Goal: Task Accomplishment & Management: Manage account settings

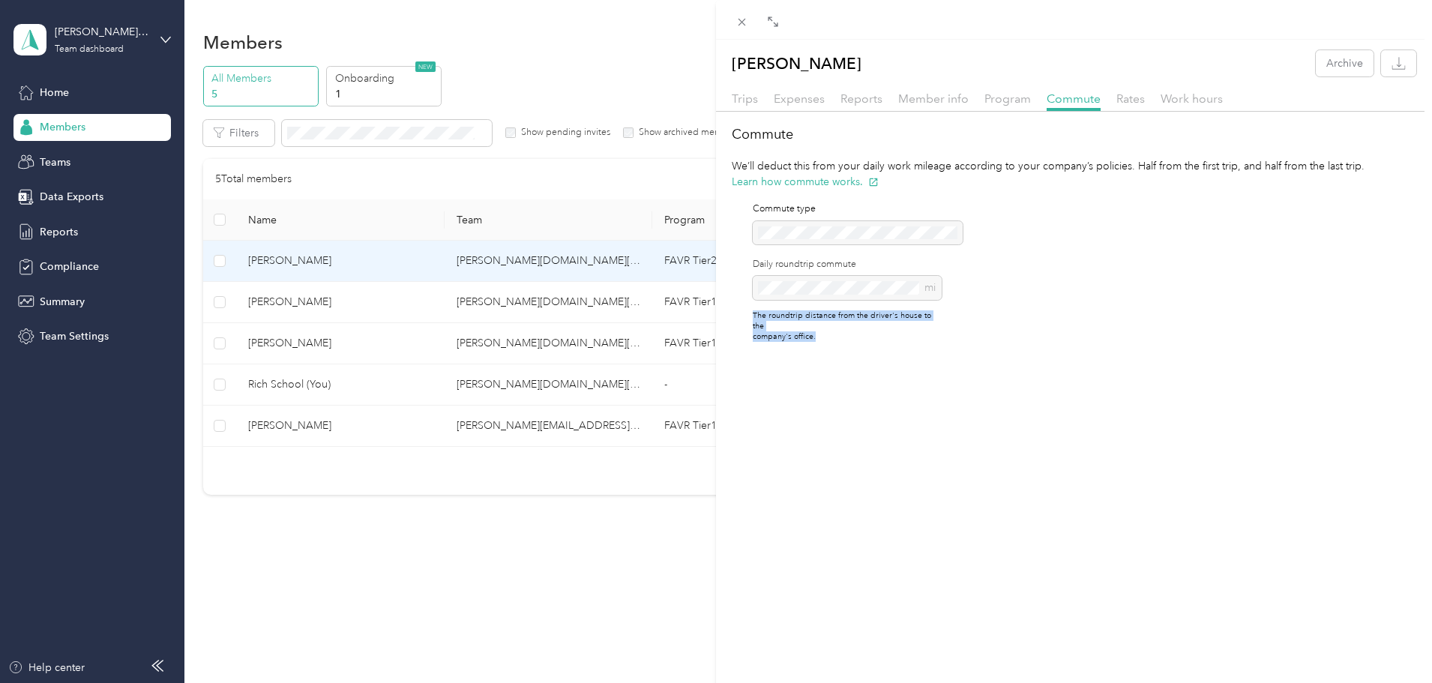
drag, startPoint x: 845, startPoint y: 334, endPoint x: 738, endPoint y: 312, distance: 109.4
click at [738, 312] on div "Commute type Daily roundtrip commute mi The roundtrip distance from the driver'…" at bounding box center [837, 273] width 210 height 166
click at [828, 328] on p "The roundtrip distance from the driver's house to the company's office." at bounding box center [847, 325] width 189 height 31
drag, startPoint x: 817, startPoint y: 335, endPoint x: 753, endPoint y: 317, distance: 66.2
click at [753, 317] on div "Commute type Daily roundtrip commute mi The roundtrip distance from the driver'…" at bounding box center [837, 273] width 210 height 166
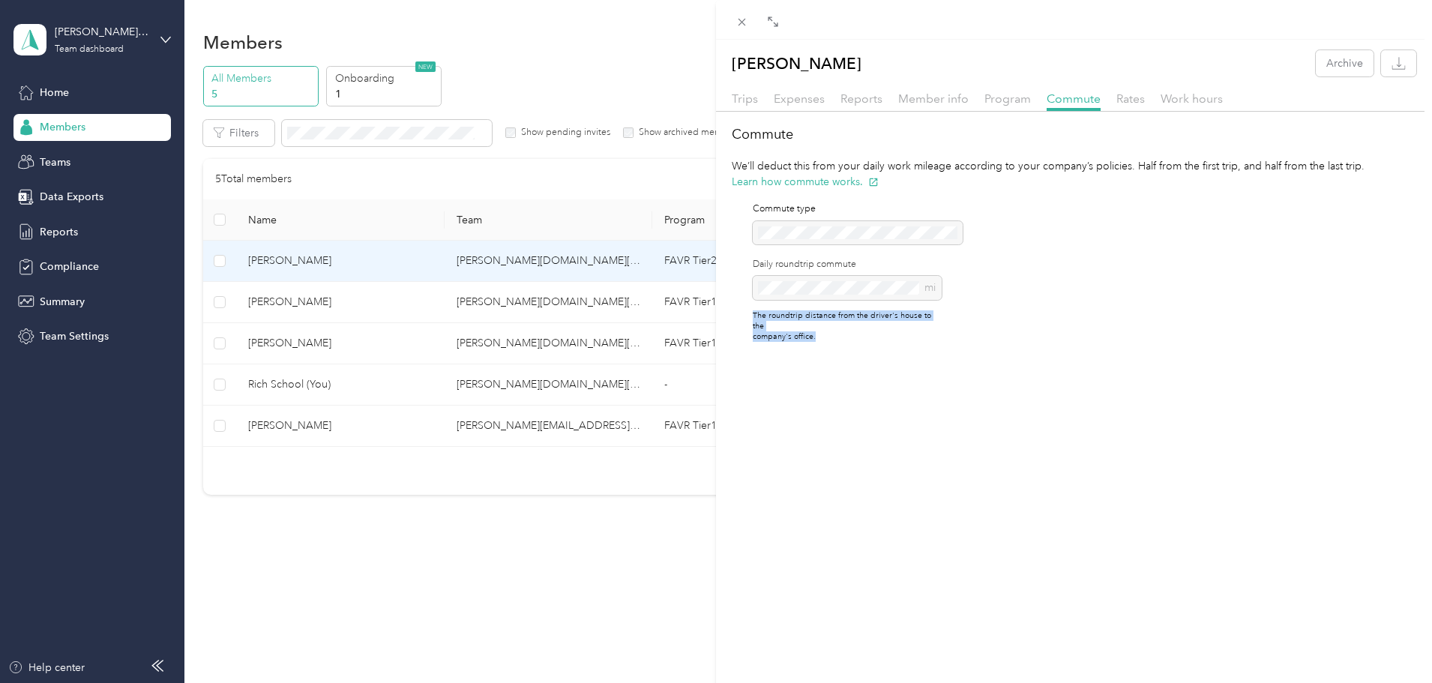
click at [850, 334] on div "Commute type Daily roundtrip commute mi The roundtrip distance from the driver'…" at bounding box center [837, 273] width 210 height 166
click at [819, 334] on div "Commute type Daily roundtrip commute mi The roundtrip distance from the driver'…" at bounding box center [837, 273] width 210 height 166
drag, startPoint x: 821, startPoint y: 326, endPoint x: 749, endPoint y: 313, distance: 73.1
click at [749, 313] on div "Commute type Daily roundtrip commute mi The roundtrip distance from the driver'…" at bounding box center [837, 273] width 210 height 166
click at [841, 327] on p "The roundtrip distance from the driver's house to the company's office." at bounding box center [847, 325] width 189 height 31
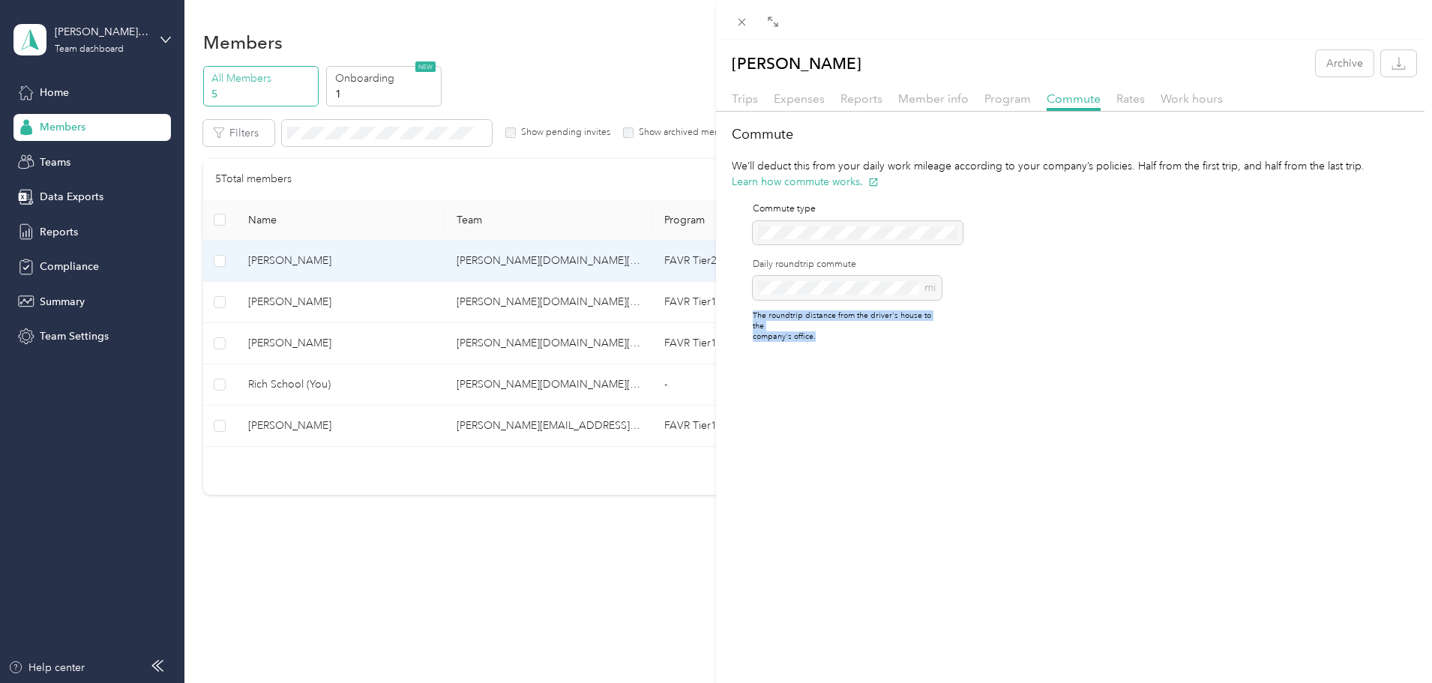
drag, startPoint x: 792, startPoint y: 334, endPoint x: 745, endPoint y: 307, distance: 54.8
click at [745, 307] on div "Commute type Daily roundtrip commute mi The roundtrip distance from the driver'…" at bounding box center [837, 273] width 210 height 166
click at [834, 348] on div "[PERSON_NAME] Archive Trips Expenses Reports Member info Program Commute Rates …" at bounding box center [1074, 381] width 716 height 683
drag, startPoint x: 815, startPoint y: 347, endPoint x: 744, endPoint y: 315, distance: 78.2
click at [744, 315] on div "[PERSON_NAME] Archive Trips Expenses Reports Member info Program Commute Rates …" at bounding box center [1074, 381] width 716 height 683
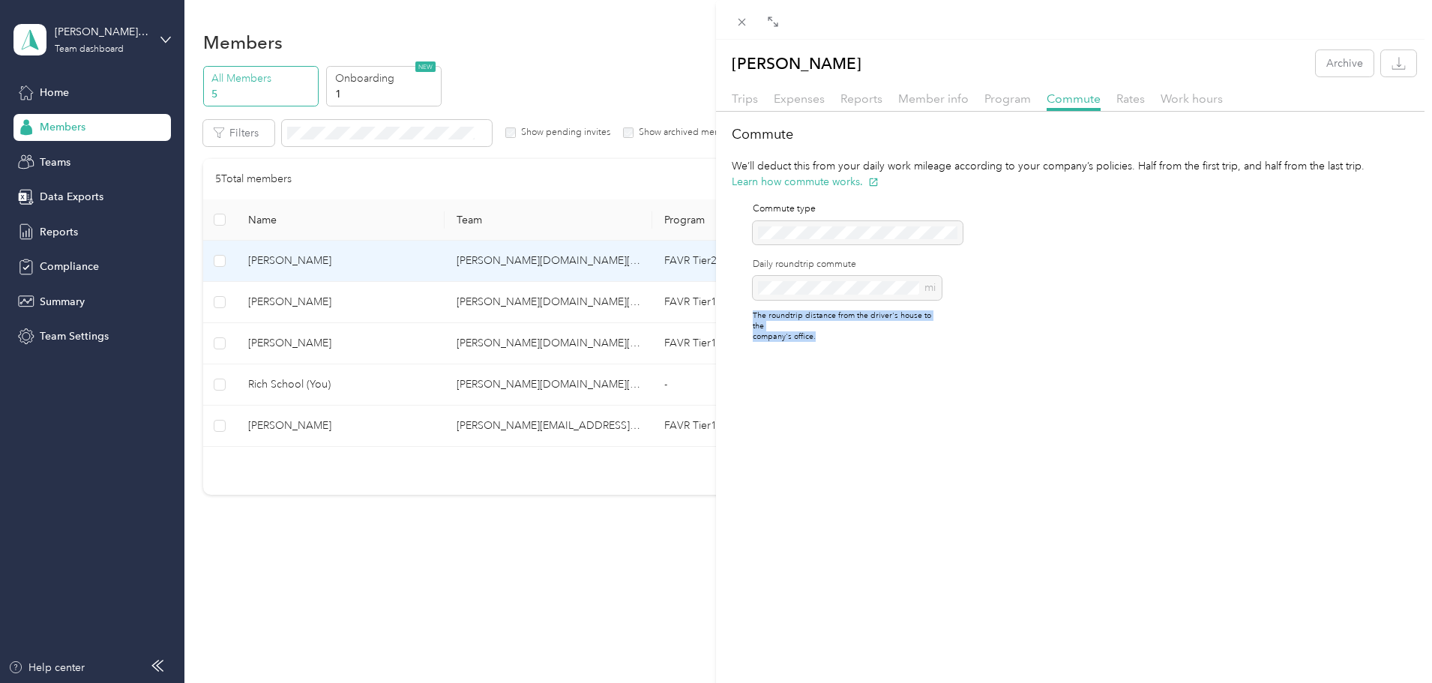
click at [819, 330] on p "The roundtrip distance from the driver's house to the company's office." at bounding box center [847, 325] width 189 height 31
drag, startPoint x: 820, startPoint y: 337, endPoint x: 740, endPoint y: 313, distance: 83.5
click at [740, 313] on div "Commute type Daily roundtrip commute mi The roundtrip distance from the driver'…" at bounding box center [837, 273] width 210 height 166
click at [828, 355] on div "[PERSON_NAME] Archive Trips Expenses Reports Member info Program Commute Rates …" at bounding box center [1074, 381] width 716 height 683
drag, startPoint x: 829, startPoint y: 358, endPoint x: 741, endPoint y: 316, distance: 97.2
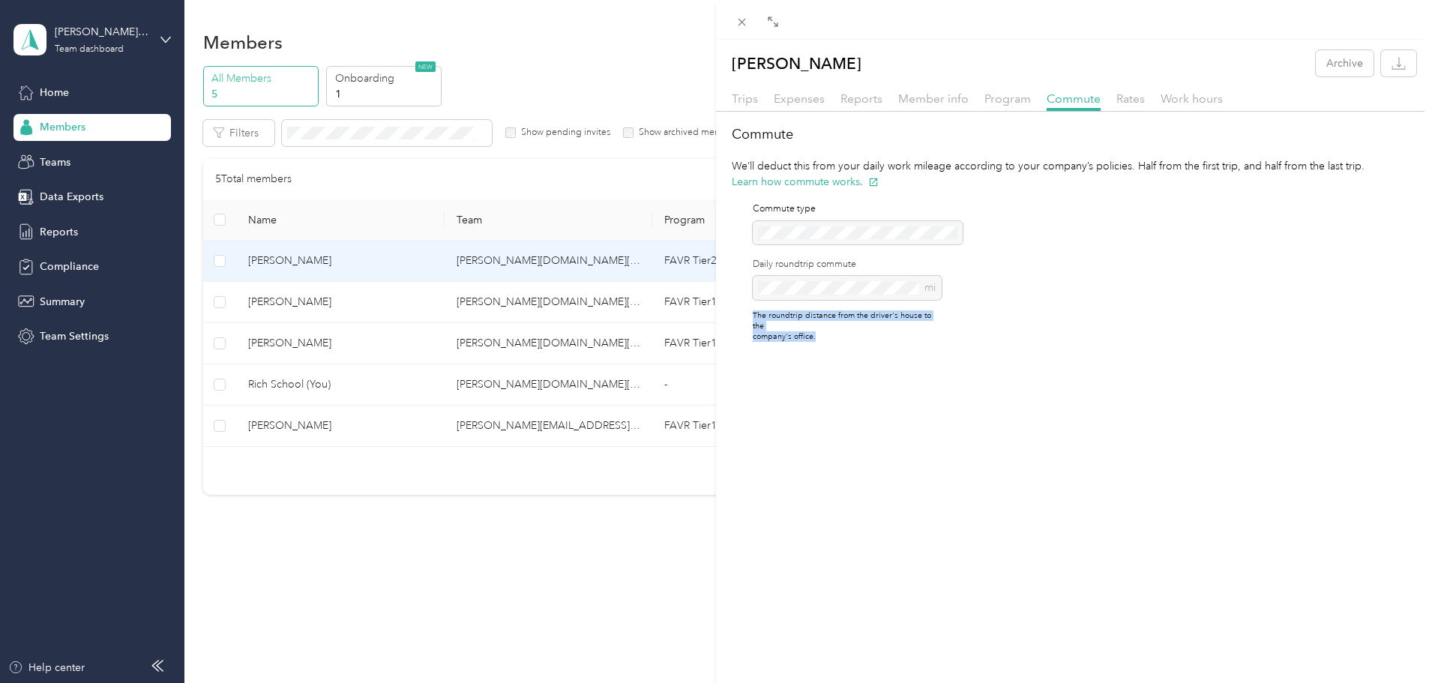
click at [741, 316] on div "[PERSON_NAME] Archive Trips Expenses Reports Member info Program Commute Rates …" at bounding box center [1074, 381] width 716 height 683
click at [846, 350] on div "[PERSON_NAME] Archive Trips Expenses Reports Member info Program Commute Rates …" at bounding box center [1074, 381] width 716 height 683
drag, startPoint x: 847, startPoint y: 366, endPoint x: 735, endPoint y: 300, distance: 130.4
click at [735, 300] on div "[PERSON_NAME] Archive Trips Expenses Reports Member info Program Commute Rates …" at bounding box center [1074, 381] width 716 height 683
click at [845, 374] on div "[PERSON_NAME] Archive Trips Expenses Reports Member info Program Commute Rates …" at bounding box center [1074, 381] width 716 height 683
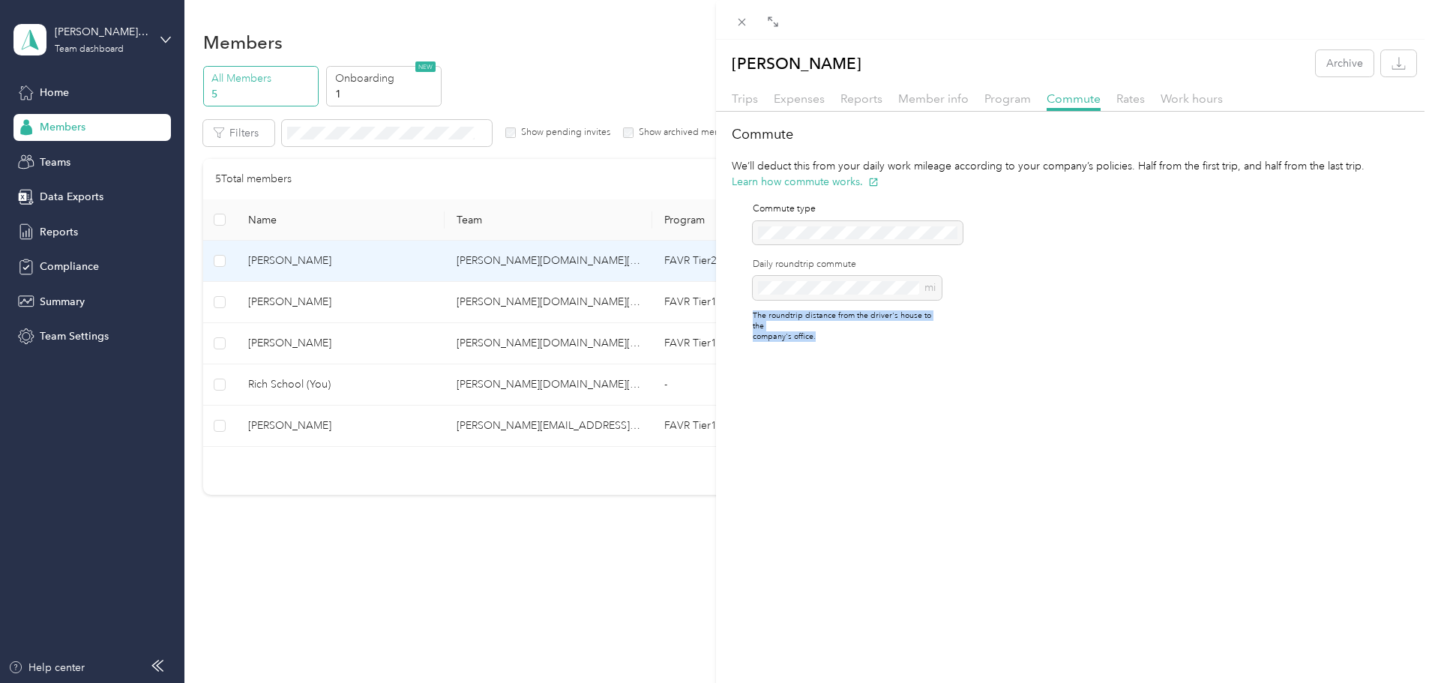
drag, startPoint x: 845, startPoint y: 374, endPoint x: 738, endPoint y: 304, distance: 127.3
click at [738, 304] on div "[PERSON_NAME] Archive Trips Expenses Reports Member info Program Commute Rates …" at bounding box center [1074, 381] width 716 height 683
click at [834, 356] on div "[PERSON_NAME] Archive Trips Expenses Reports Member info Program Commute Rates …" at bounding box center [1074, 381] width 716 height 683
drag, startPoint x: 829, startPoint y: 337, endPoint x: 750, endPoint y: 312, distance: 82.7
click at [750, 312] on div "Commute type Daily roundtrip commute mi The roundtrip distance from the driver'…" at bounding box center [837, 273] width 210 height 166
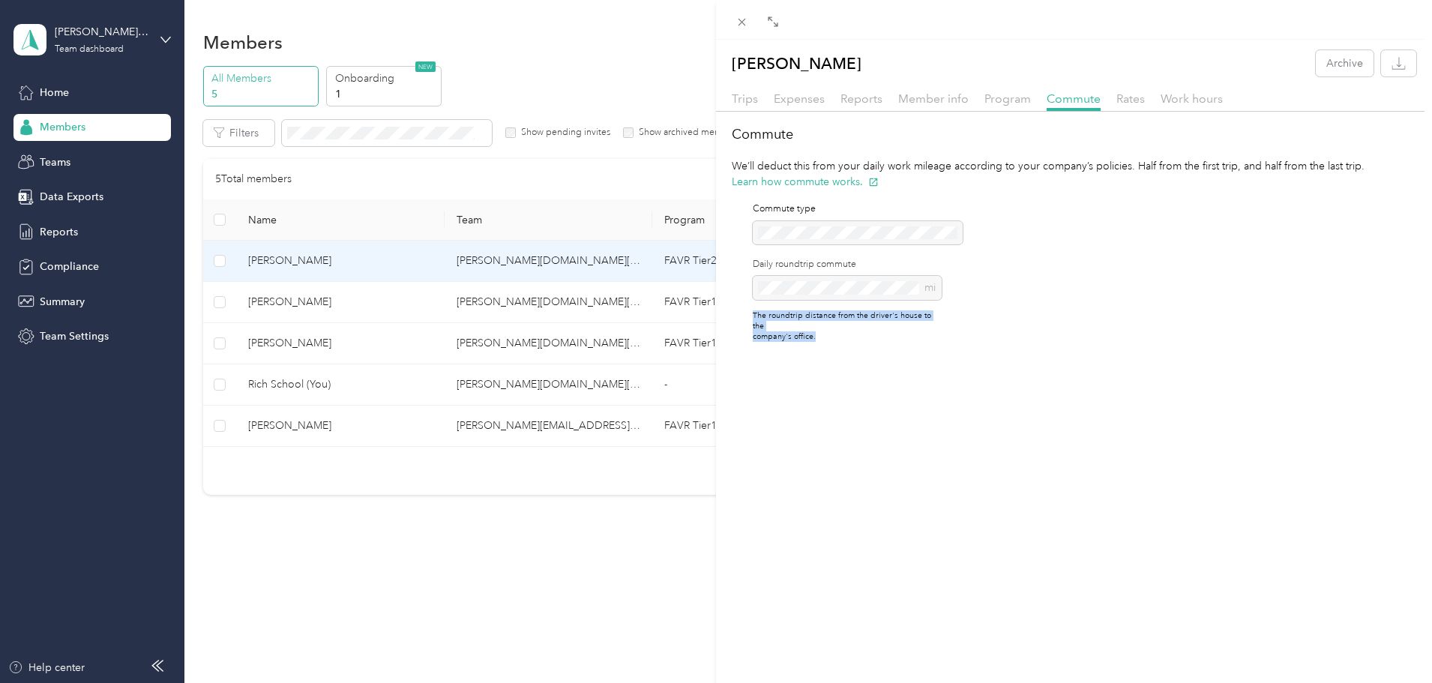
click at [832, 349] on div "[PERSON_NAME] Archive Trips Expenses Reports Member info Program Commute Rates …" at bounding box center [1074, 381] width 716 height 683
click at [833, 338] on div "Commute type Daily roundtrip commute mi The roundtrip distance from the driver'…" at bounding box center [837, 273] width 210 height 166
drag, startPoint x: 835, startPoint y: 359, endPoint x: 752, endPoint y: 310, distance: 96.4
click at [752, 310] on div "[PERSON_NAME] Archive Trips Expenses Reports Member info Program Commute Rates …" at bounding box center [1074, 381] width 716 height 683
click at [873, 409] on div "[PERSON_NAME] Archive Trips Expenses Reports Member info Program Commute Rates …" at bounding box center [1074, 381] width 716 height 683
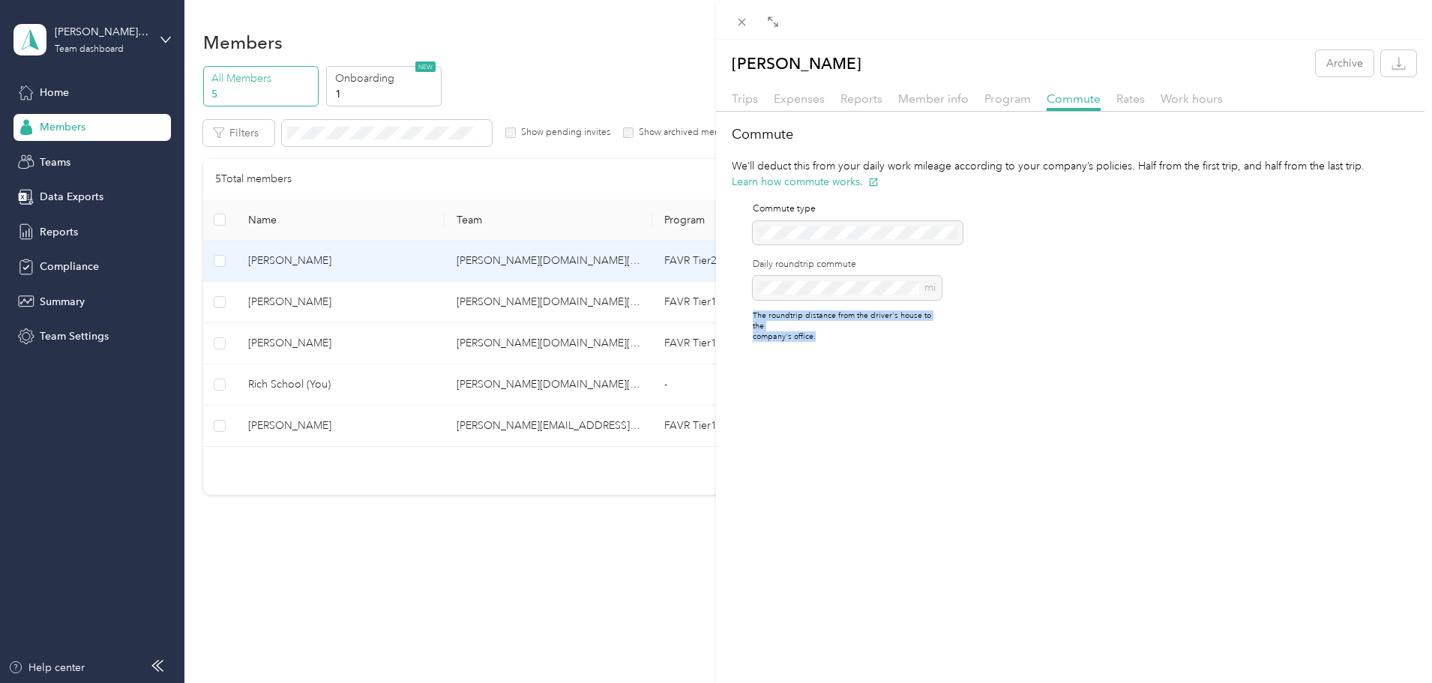
drag, startPoint x: 825, startPoint y: 338, endPoint x: 732, endPoint y: 319, distance: 95.6
click at [732, 319] on div "Commute type Daily roundtrip commute mi The roundtrip distance from the driver'…" at bounding box center [837, 273] width 210 height 166
click at [839, 370] on div "[PERSON_NAME] Archive Trips Expenses Reports Member info Program Commute Rates …" at bounding box center [1074, 381] width 716 height 683
drag, startPoint x: 837, startPoint y: 355, endPoint x: 718, endPoint y: 316, distance: 124.7
click at [718, 316] on div "[PERSON_NAME] Archive Trips Expenses Reports Member info Program Commute Rates …" at bounding box center [1074, 381] width 716 height 683
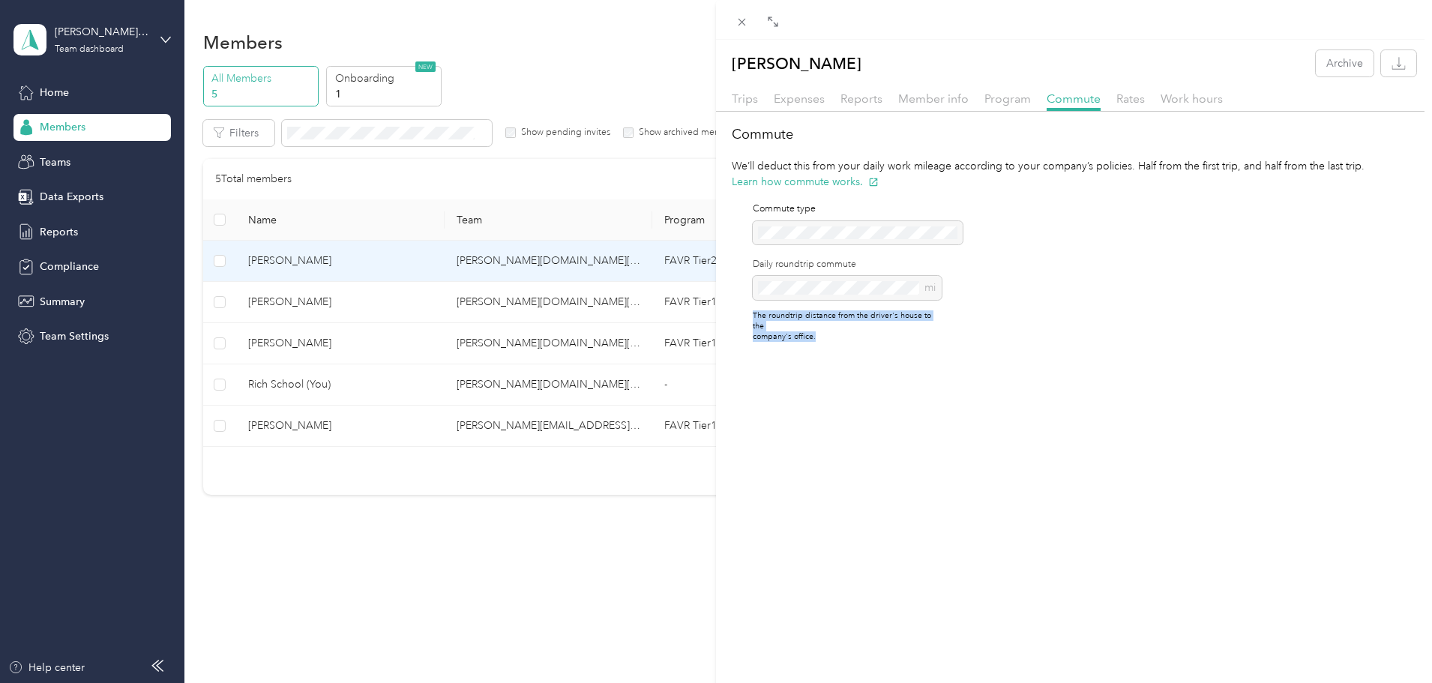
click at [843, 357] on div "[PERSON_NAME] Archive Trips Expenses Reports Member info Program Commute Rates …" at bounding box center [1074, 381] width 716 height 683
click at [844, 346] on div "[PERSON_NAME] Archive Trips Expenses Reports Member info Program Commute Rates …" at bounding box center [1074, 381] width 716 height 683
click at [831, 340] on div "Commute type Daily roundtrip commute mi The roundtrip distance from the driver'…" at bounding box center [837, 273] width 210 height 166
drag, startPoint x: 834, startPoint y: 341, endPoint x: 746, endPoint y: 314, distance: 92.5
click at [746, 314] on div "Commute type Daily roundtrip commute mi The roundtrip distance from the driver'…" at bounding box center [837, 273] width 210 height 166
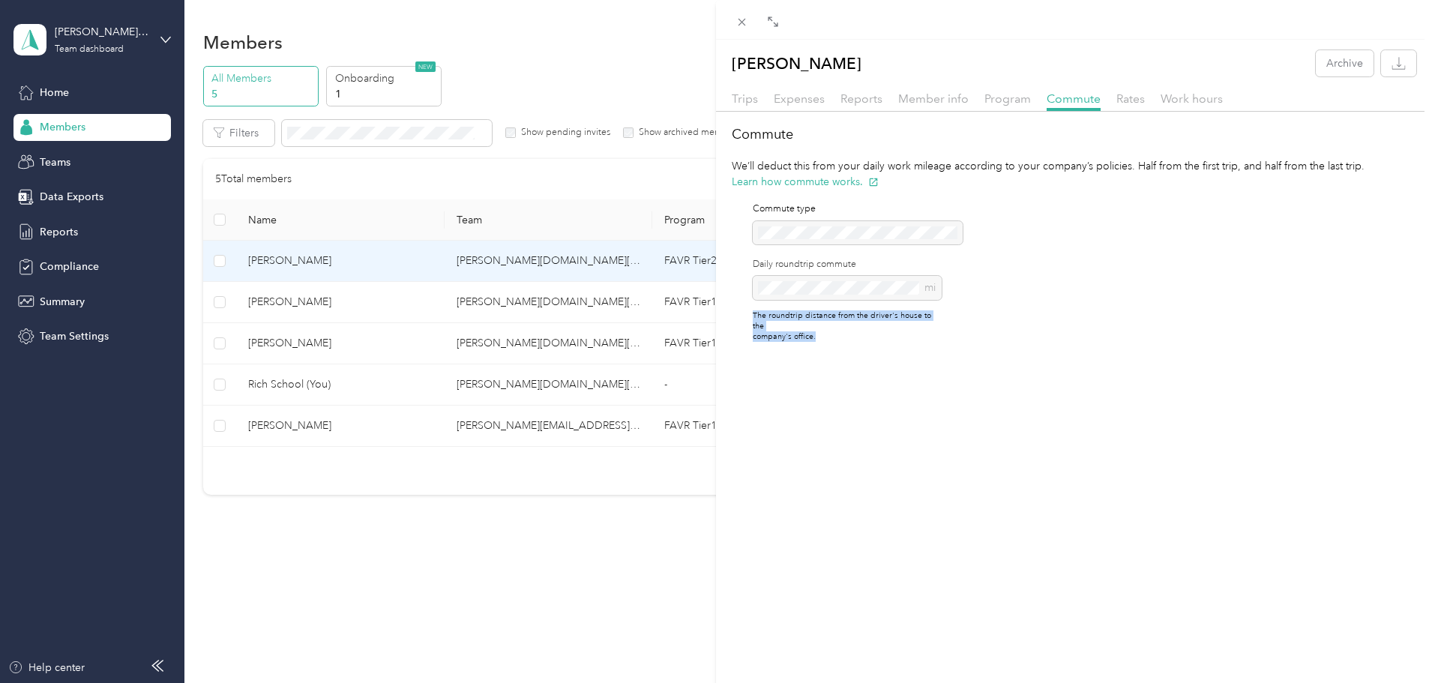
click at [829, 376] on div "[PERSON_NAME] Archive Trips Expenses Reports Member info Program Commute Rates …" at bounding box center [1074, 381] width 716 height 683
drag, startPoint x: 852, startPoint y: 386, endPoint x: 732, endPoint y: 319, distance: 138.3
click at [732, 319] on div "[PERSON_NAME] Archive Trips Expenses Reports Member info Program Commute Rates …" at bounding box center [1074, 381] width 716 height 683
click at [935, 397] on div "[PERSON_NAME] Archive Trips Expenses Reports Member info Program Commute Rates …" at bounding box center [1074, 381] width 716 height 683
drag, startPoint x: 703, startPoint y: 339, endPoint x: 882, endPoint y: 409, distance: 192.5
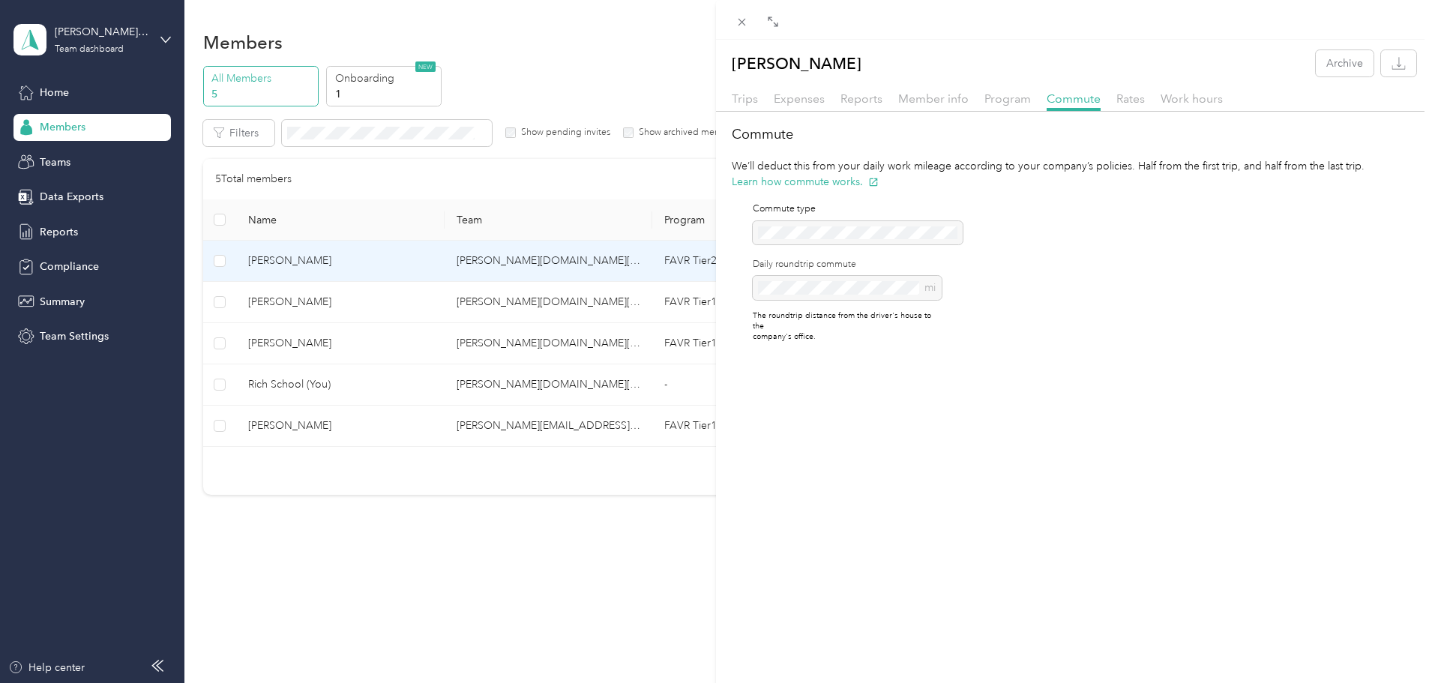
click at [882, 409] on div "[PERSON_NAME] Archive Trips Expenses Reports Member info Program Commute Rates …" at bounding box center [1074, 381] width 716 height 683
drag, startPoint x: 795, startPoint y: 327, endPoint x: 745, endPoint y: 317, distance: 51.2
click at [745, 317] on div "[PERSON_NAME] Archive Trips Expenses Reports Member info Program Commute Rates …" at bounding box center [1074, 381] width 716 height 683
click at [865, 393] on div "[PERSON_NAME] Archive Trips Expenses Reports Member info Program Commute Rates …" at bounding box center [1074, 381] width 716 height 683
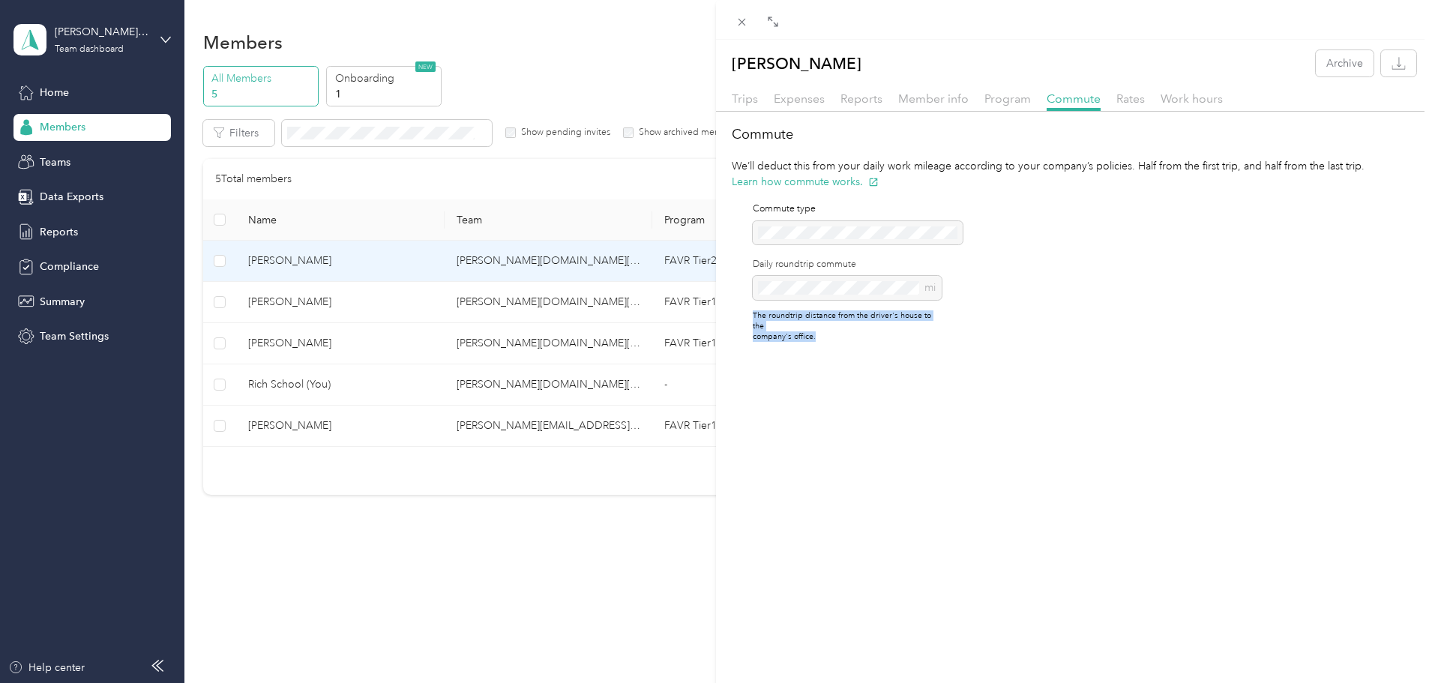
drag, startPoint x: 840, startPoint y: 367, endPoint x: 732, endPoint y: 315, distance: 120.0
click at [732, 315] on div "[PERSON_NAME] Archive Trips Expenses Reports Member info Program Commute Rates …" at bounding box center [1074, 381] width 716 height 683
click at [877, 368] on div "[PERSON_NAME] Archive Trips Expenses Reports Member info Program Commute Rates …" at bounding box center [1074, 381] width 716 height 683
click at [872, 374] on div "[PERSON_NAME] Archive Trips Expenses Reports Member info Program Commute Rates …" at bounding box center [1074, 381] width 716 height 683
drag, startPoint x: 871, startPoint y: 375, endPoint x: 745, endPoint y: 309, distance: 142.2
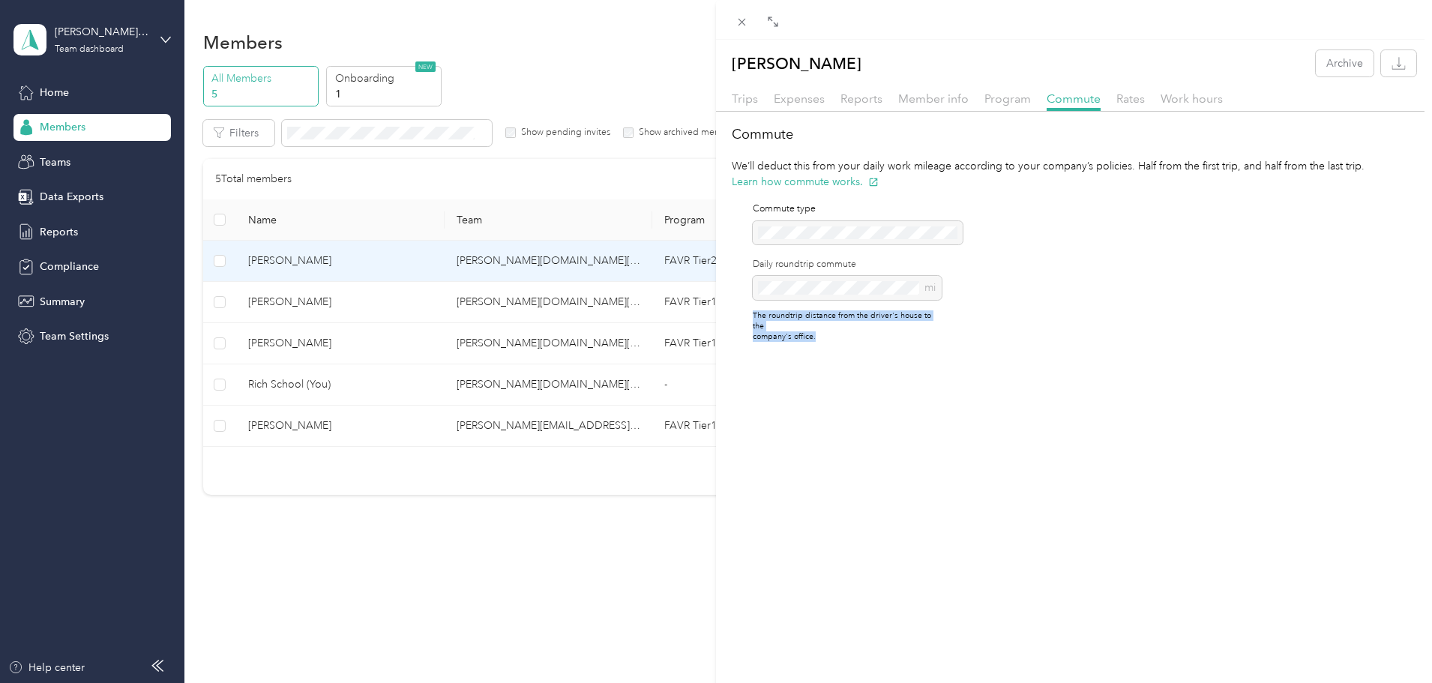
click at [745, 309] on div "[PERSON_NAME] Archive Trips Expenses Reports Member info Program Commute Rates …" at bounding box center [1074, 381] width 716 height 683
click at [840, 371] on div "[PERSON_NAME] Archive Trips Expenses Reports Member info Program Commute Rates …" at bounding box center [1074, 381] width 716 height 683
drag, startPoint x: 848, startPoint y: 375, endPoint x: 727, endPoint y: 312, distance: 136.1
click at [727, 312] on div "[PERSON_NAME] Archive Trips Expenses Reports Member info Program Commute Rates …" at bounding box center [1074, 381] width 716 height 683
click at [777, 349] on div "[PERSON_NAME] Archive Trips Expenses Reports Member info Program Commute Rates …" at bounding box center [1074, 381] width 716 height 683
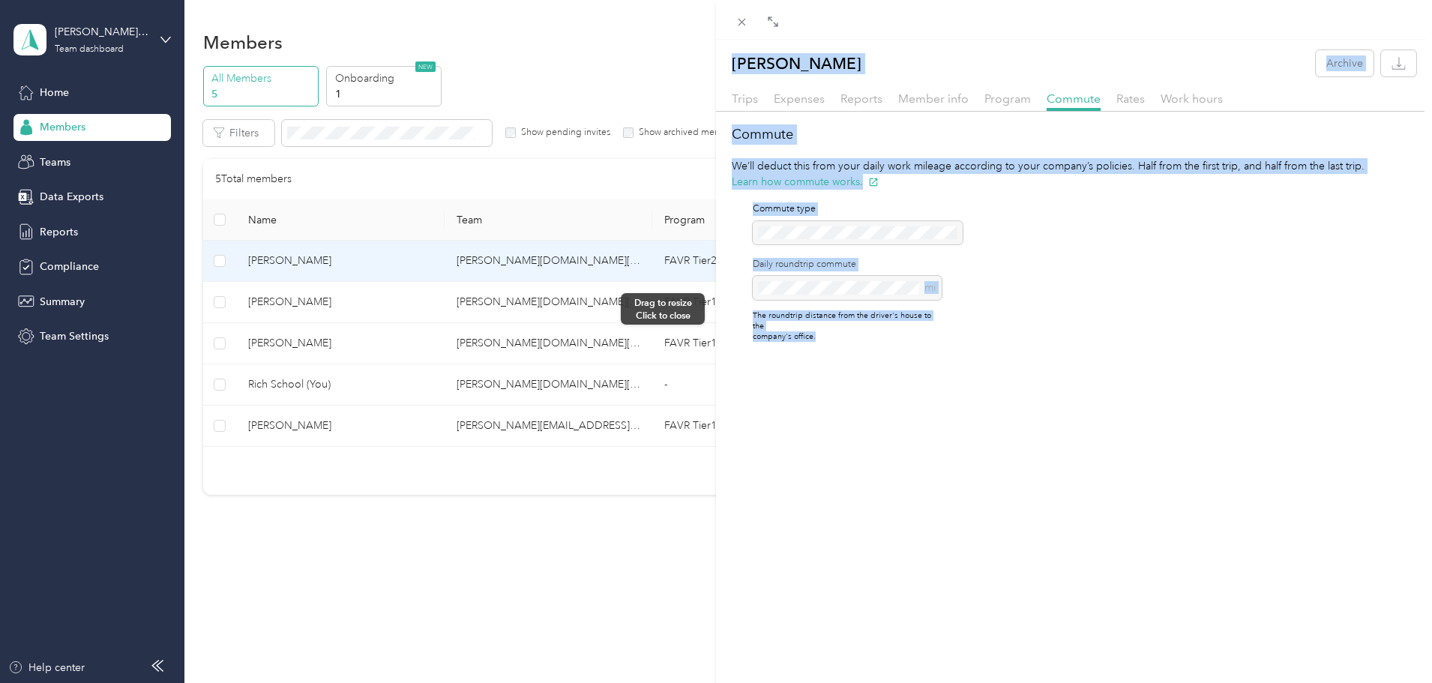
drag, startPoint x: 832, startPoint y: 366, endPoint x: 715, endPoint y: 309, distance: 130.1
click at [715, 309] on div "[PERSON_NAME] Archive Trips Expenses Reports Member info Program Commute Rates …" at bounding box center [716, 341] width 1432 height 683
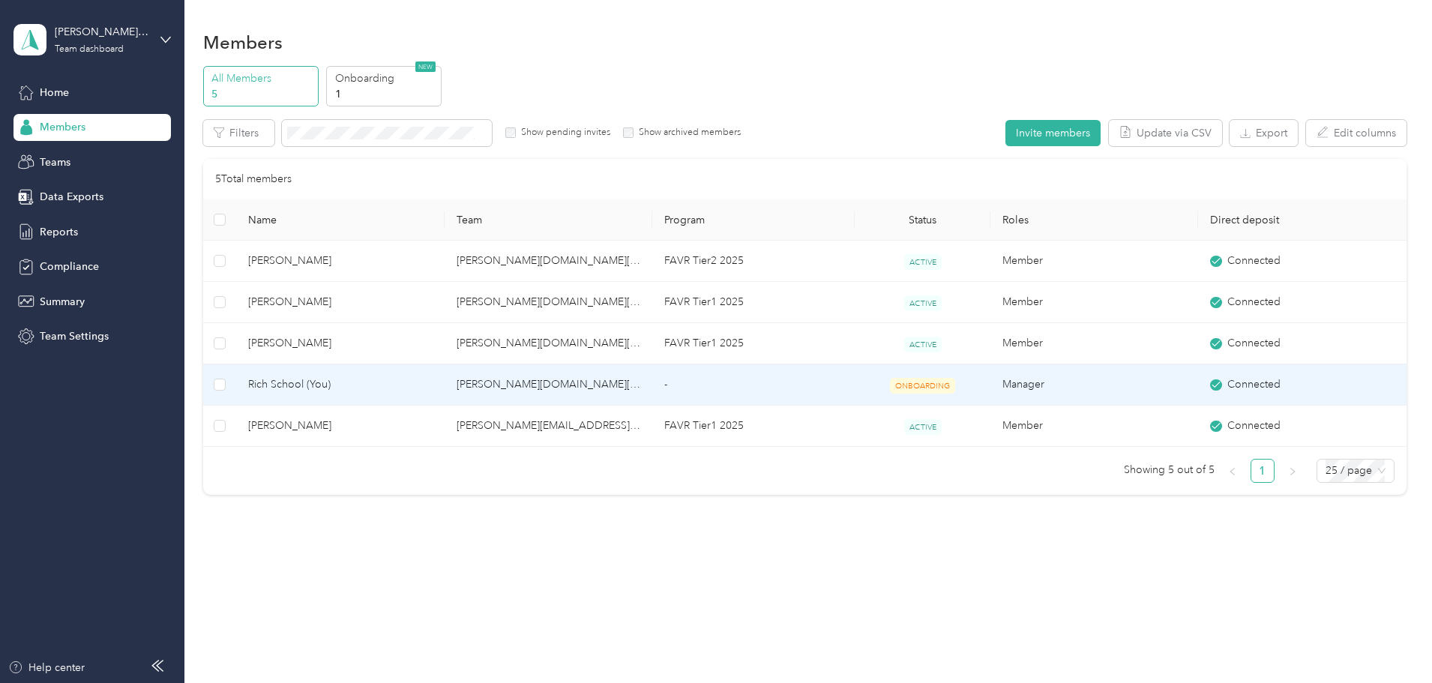
click at [432, 388] on span "Rich School (You)" at bounding box center [340, 384] width 184 height 16
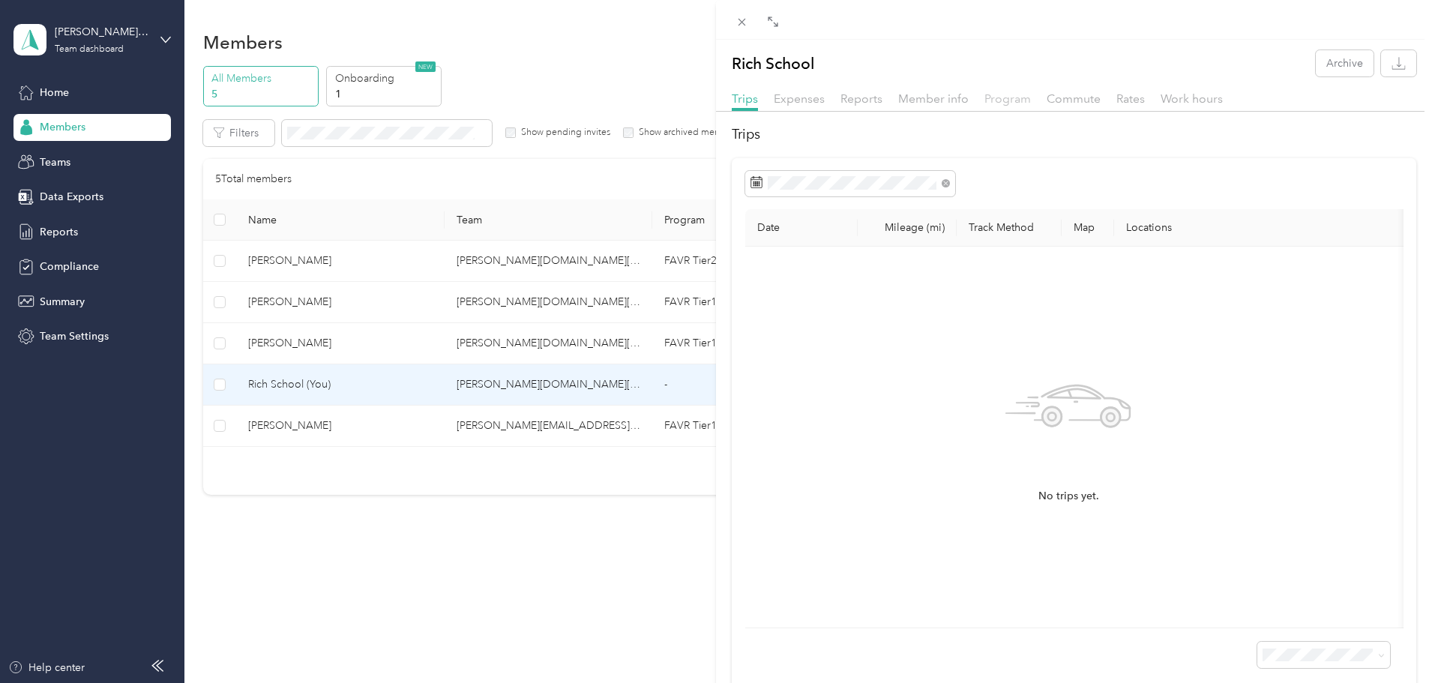
click at [1008, 100] on span "Program" at bounding box center [1007, 98] width 46 height 14
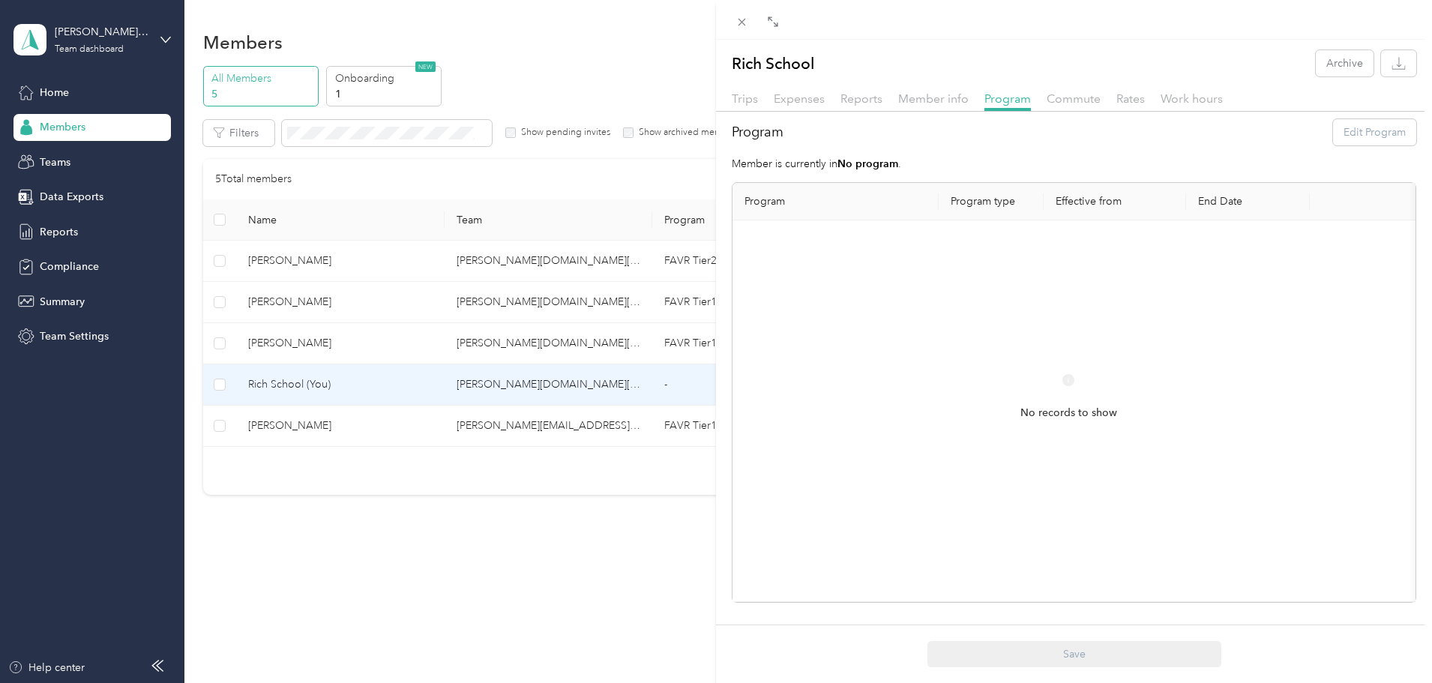
click at [1065, 106] on div "Commute" at bounding box center [1074, 99] width 54 height 19
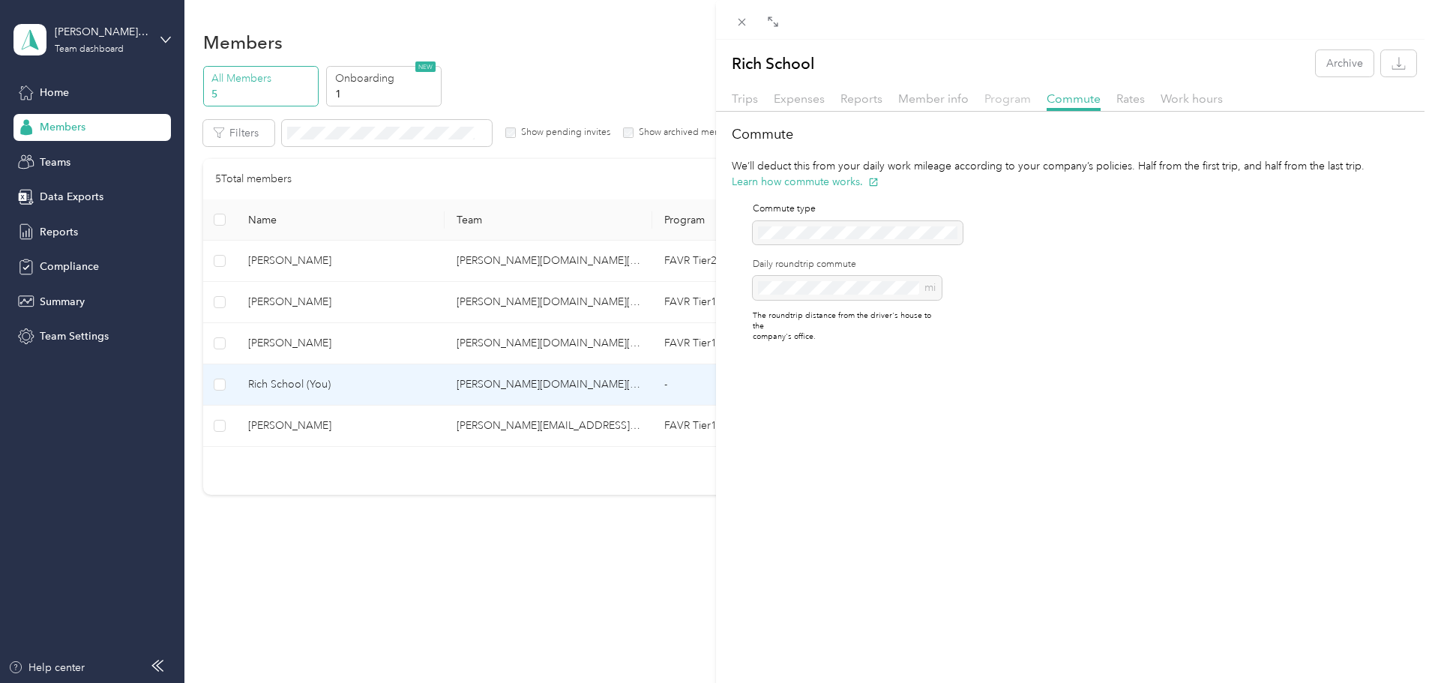
click at [1002, 97] on span "Program" at bounding box center [1007, 98] width 46 height 14
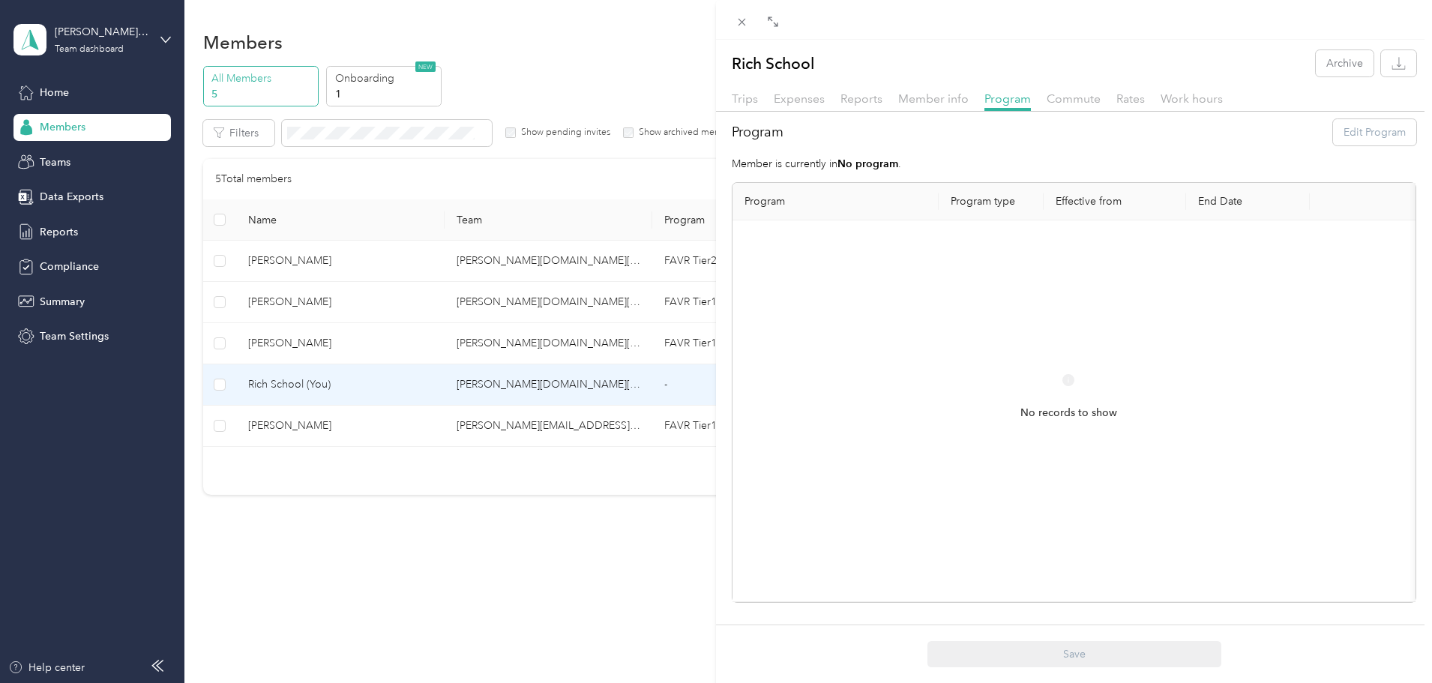
click at [500, 522] on div "Rich School Archive Trips Expenses Reports Member info Program Commute Rates Wo…" at bounding box center [716, 341] width 1432 height 683
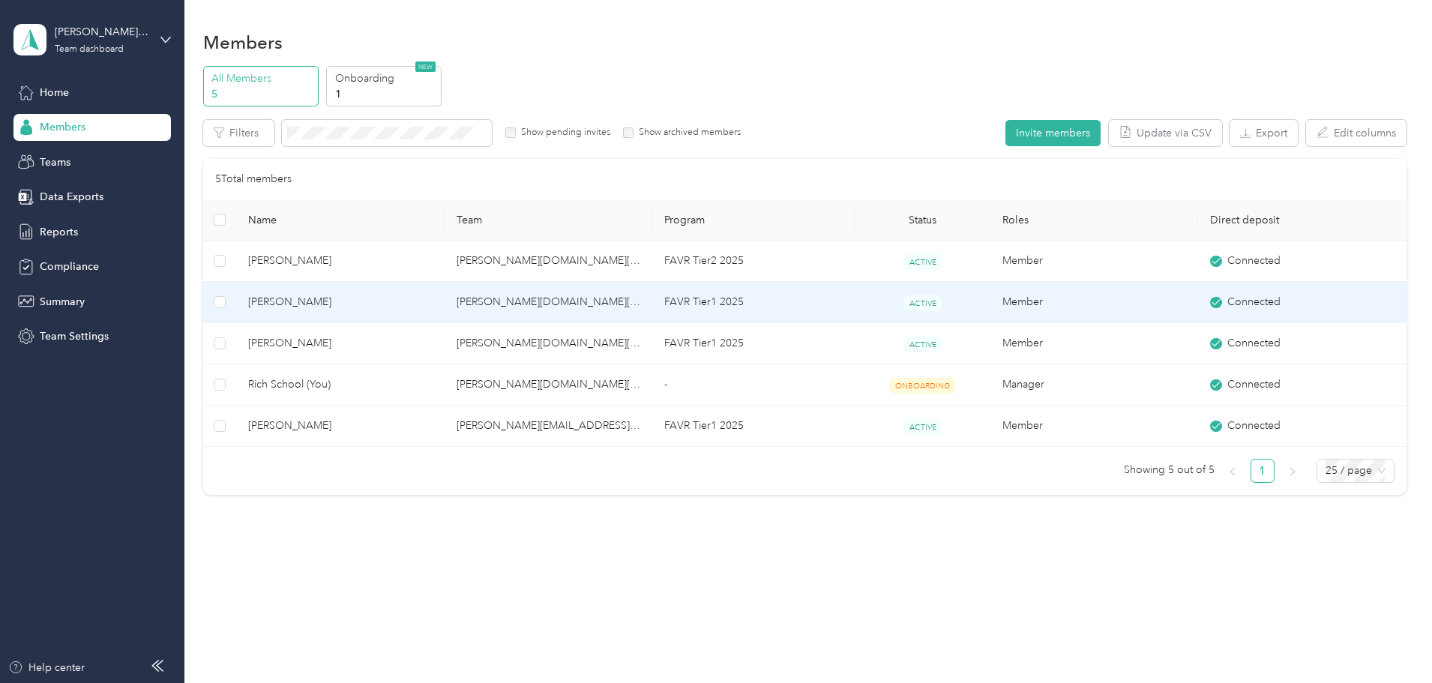
click at [389, 304] on span "[PERSON_NAME]" at bounding box center [340, 302] width 184 height 16
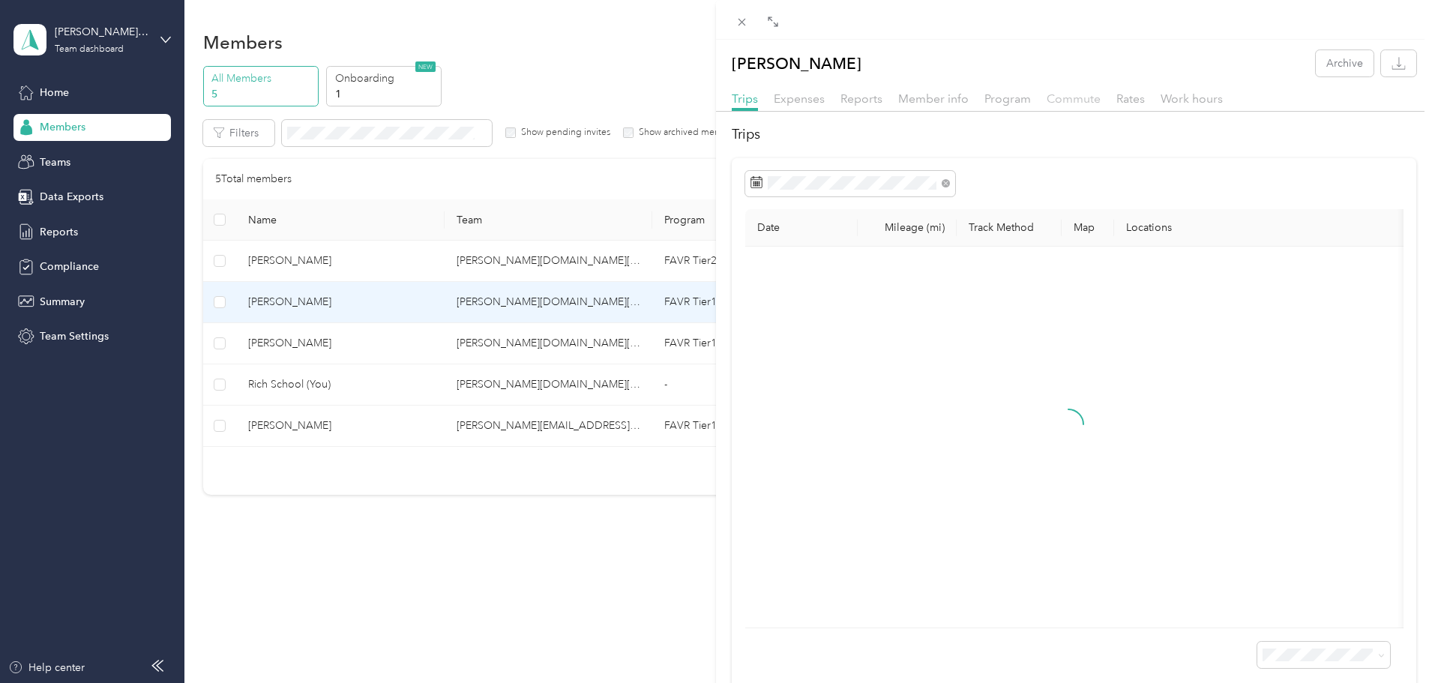
click at [1073, 102] on span "Commute" at bounding box center [1074, 98] width 54 height 14
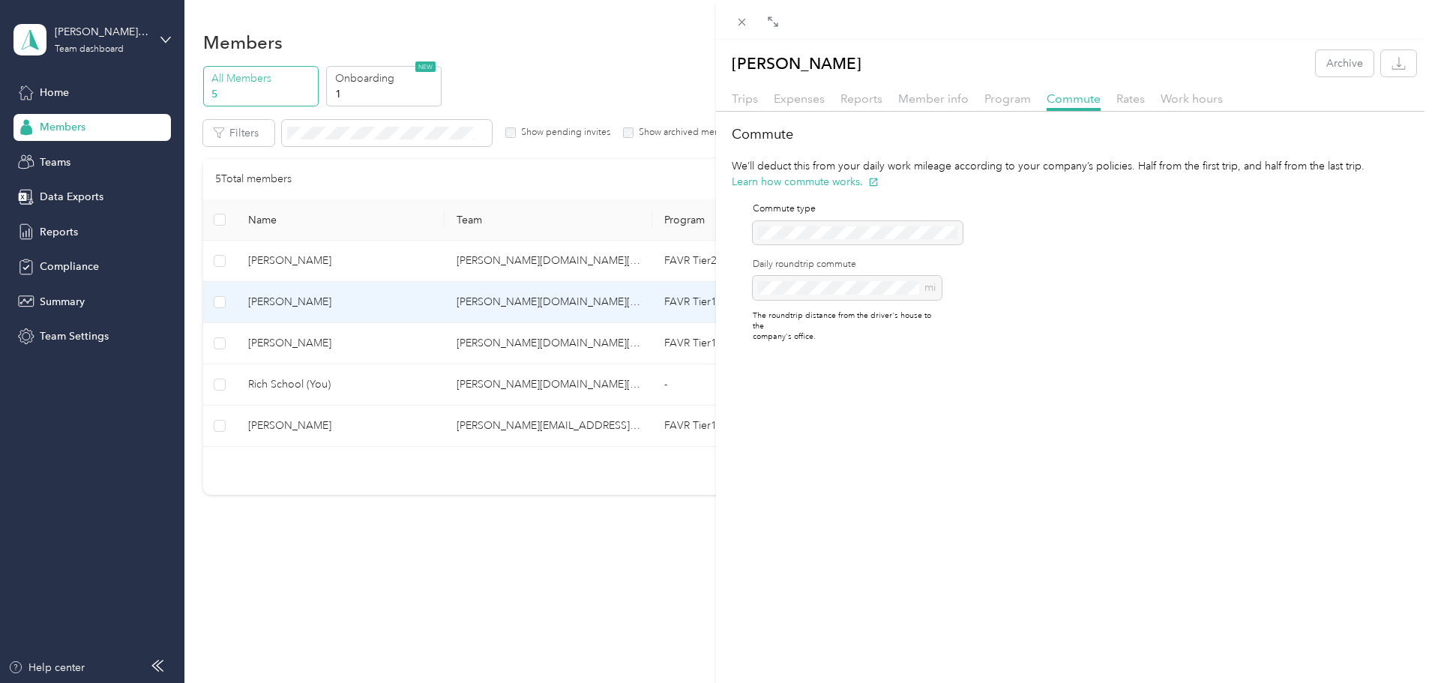
click at [507, 559] on div "[PERSON_NAME] Archive Trips Expenses Reports Member info Program Commute Rates …" at bounding box center [716, 341] width 1432 height 683
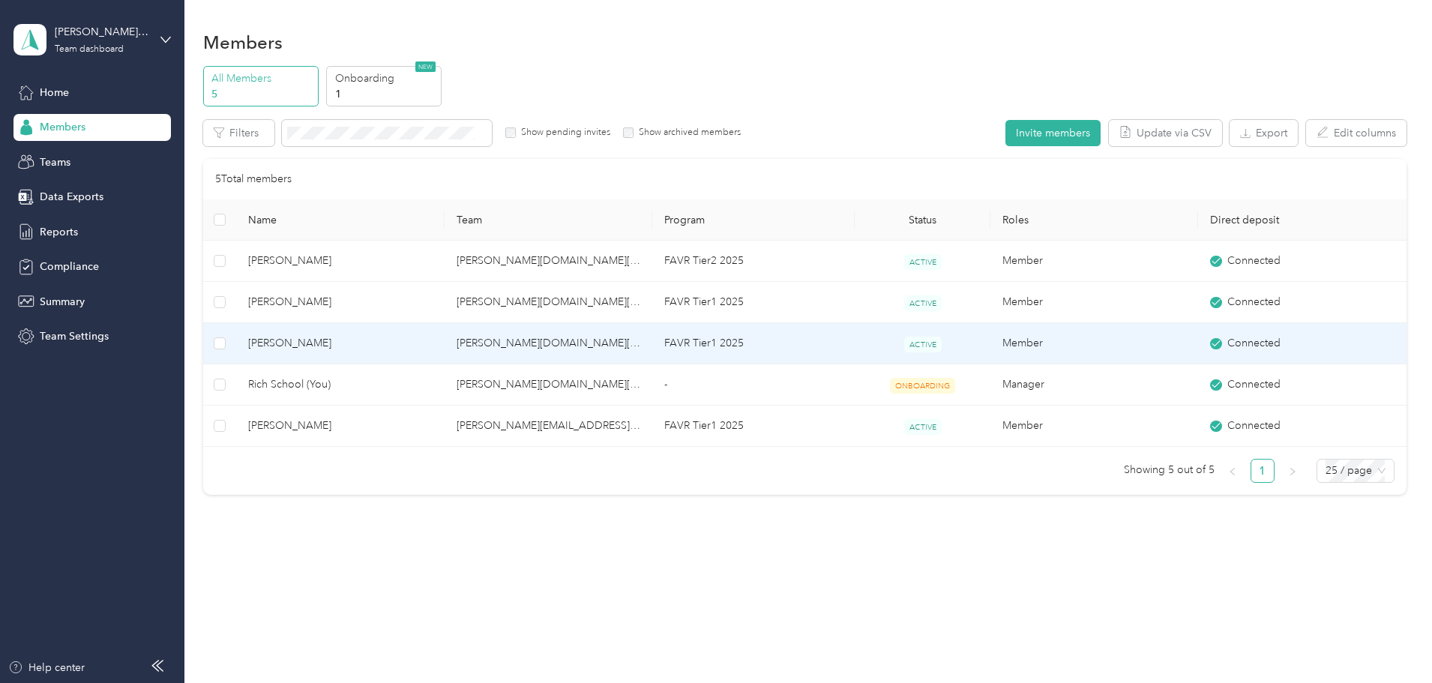
click at [425, 341] on span "[PERSON_NAME]" at bounding box center [340, 343] width 184 height 16
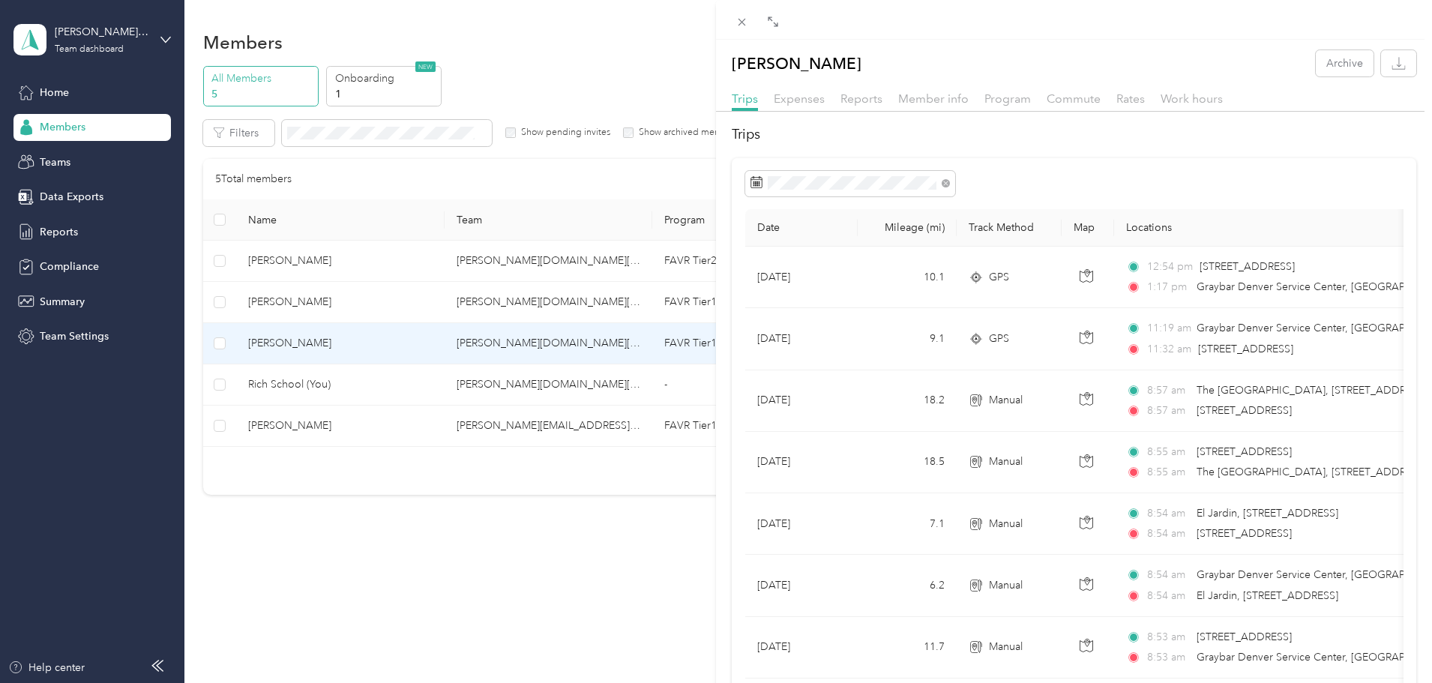
click at [1080, 91] on div "Commute" at bounding box center [1074, 99] width 54 height 19
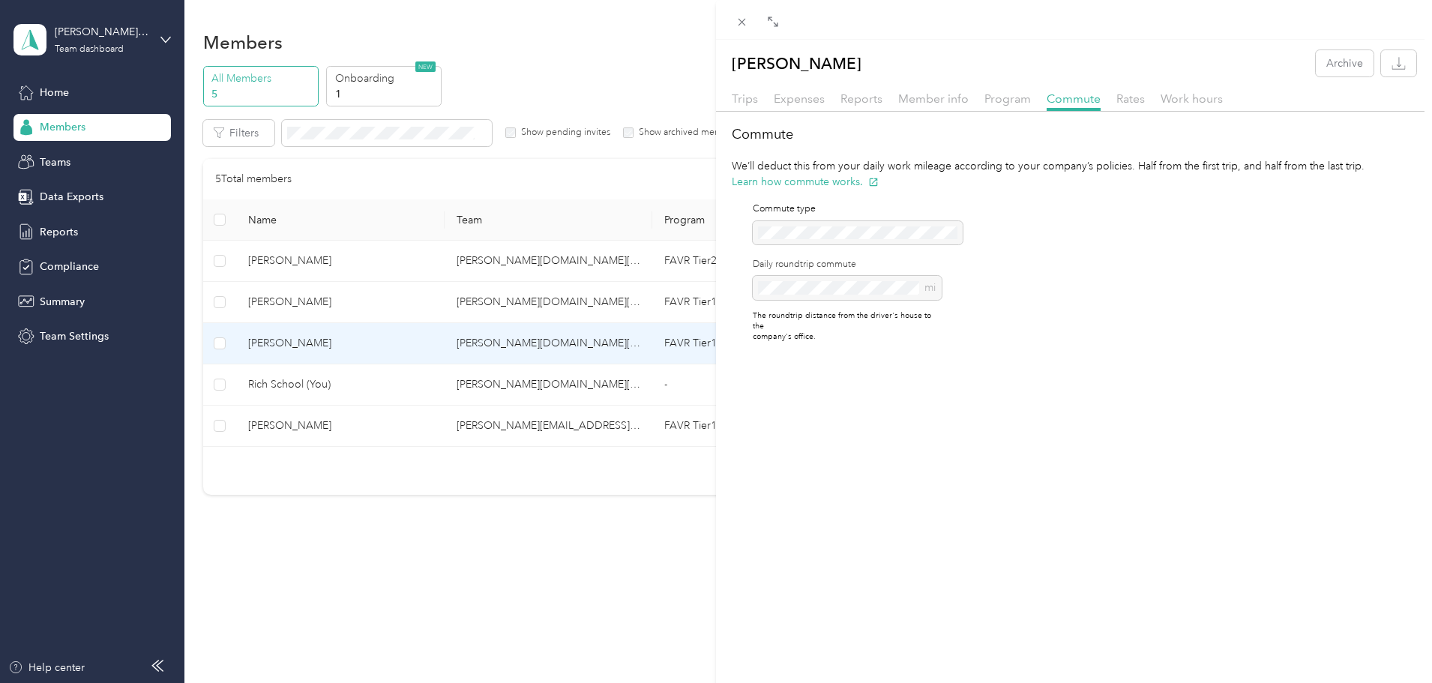
click at [524, 577] on div "[PERSON_NAME] Archive Trips Expenses Reports Member info Program Commute Rates …" at bounding box center [716, 341] width 1432 height 683
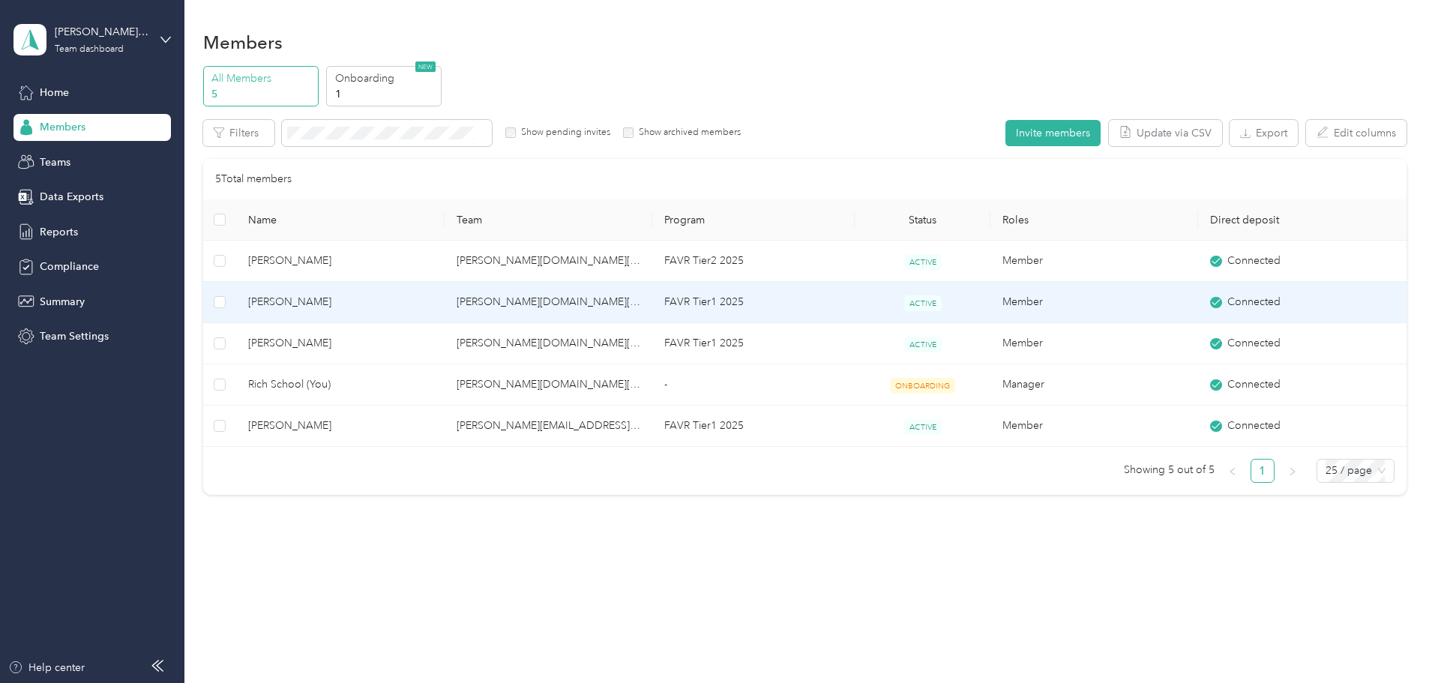
click at [400, 310] on span "[PERSON_NAME]" at bounding box center [340, 302] width 184 height 16
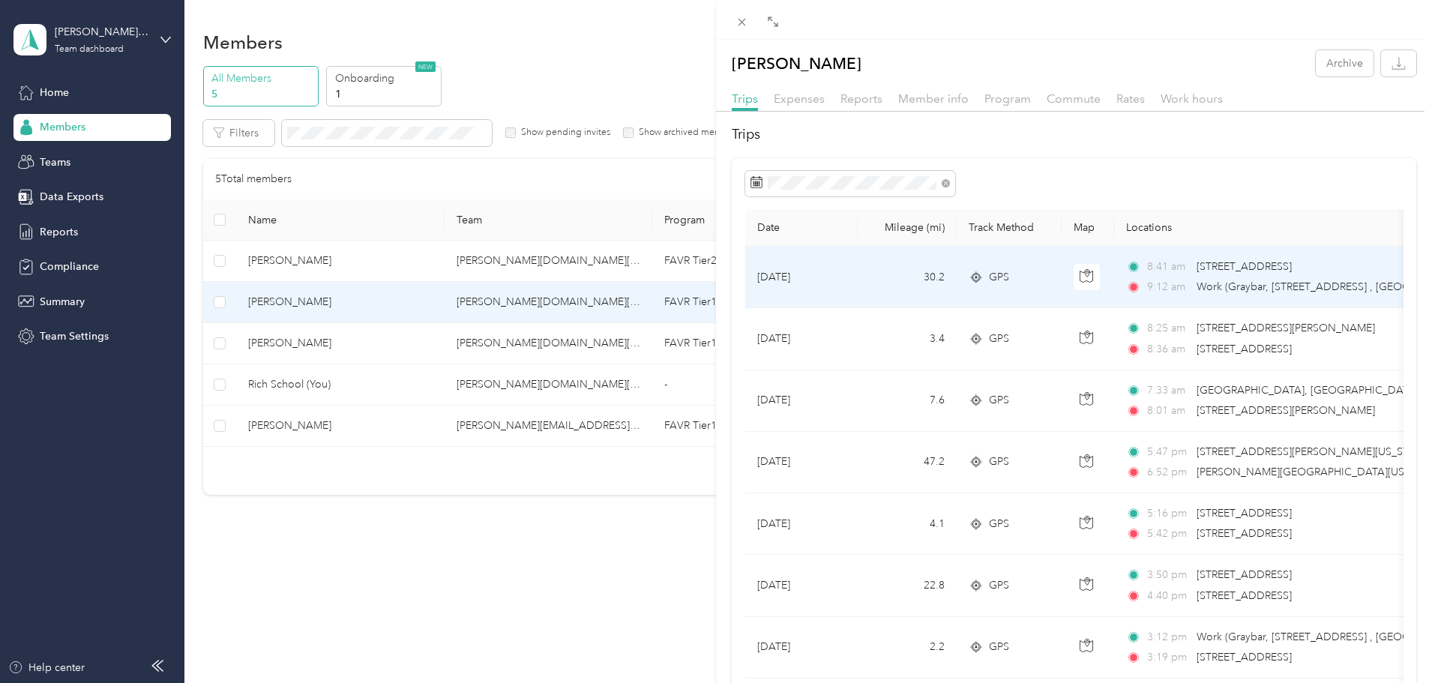
click at [865, 272] on td "30.2" at bounding box center [907, 277] width 99 height 61
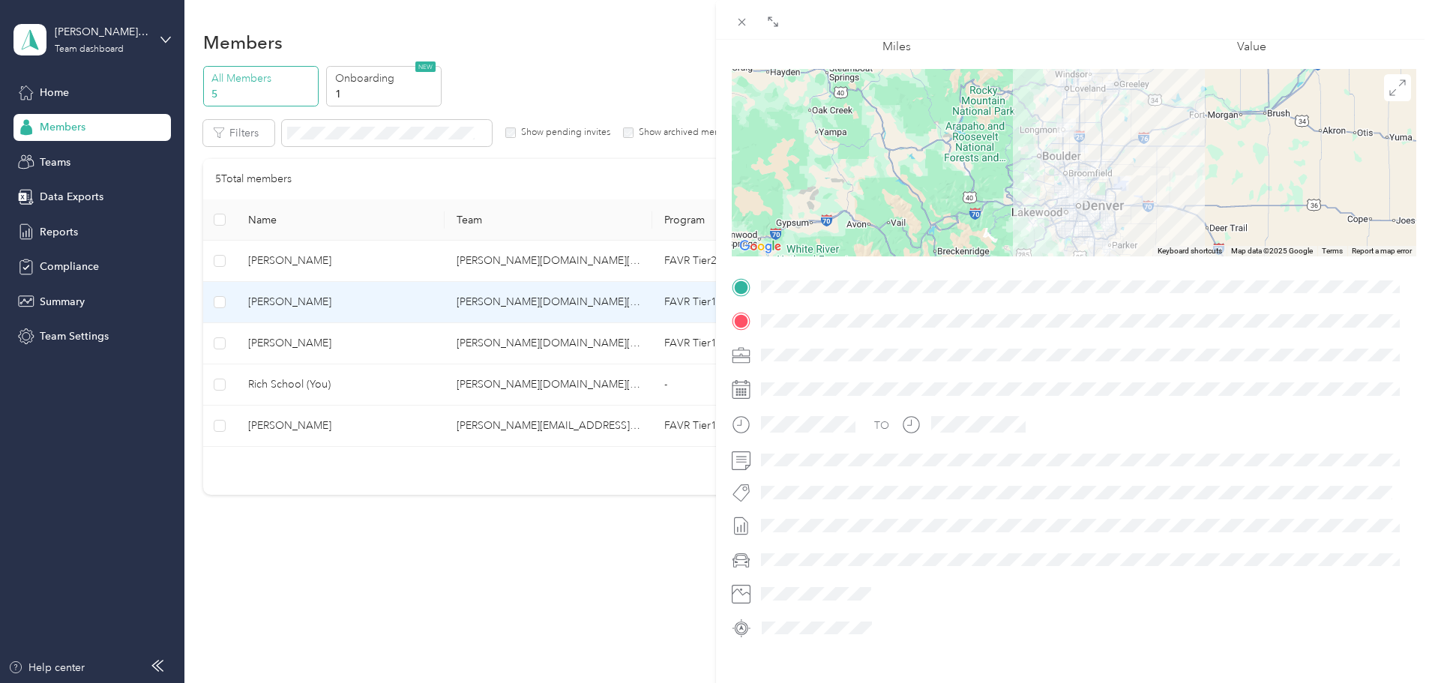
scroll to position [32, 0]
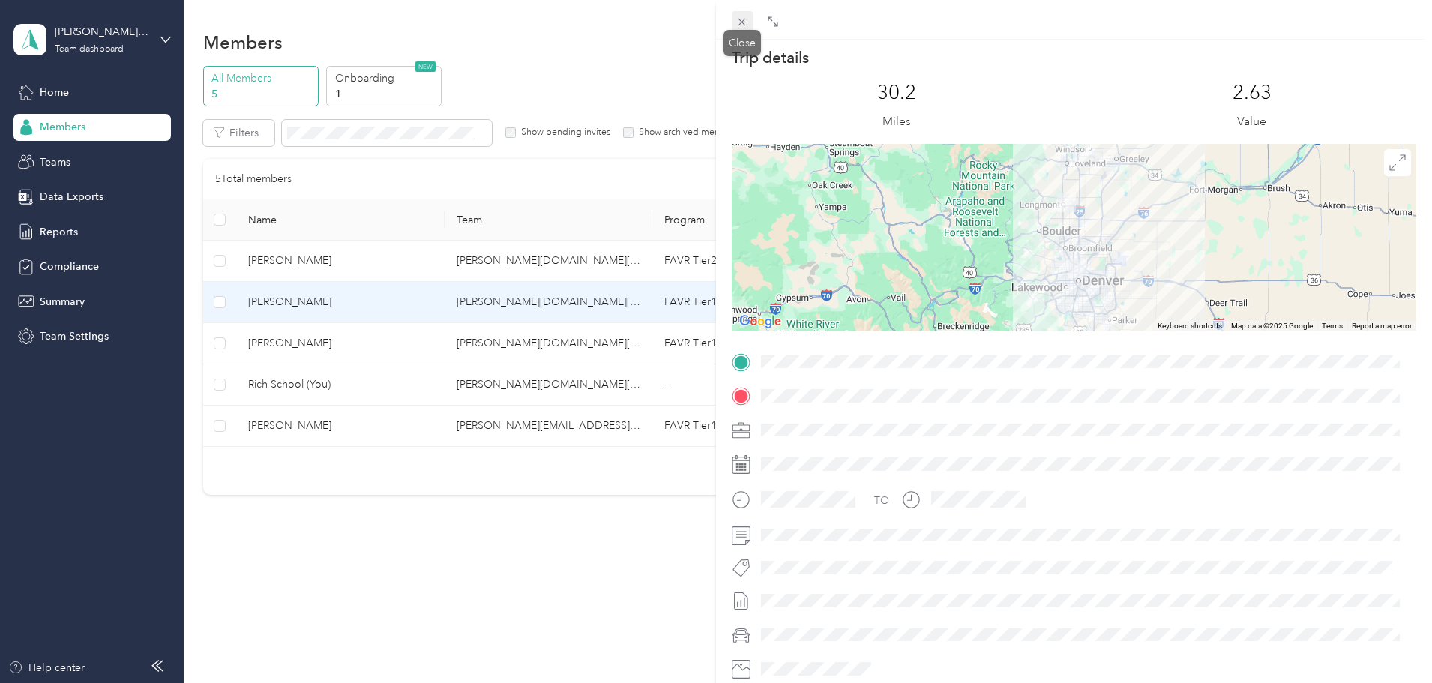
click at [741, 23] on icon at bounding box center [741, 22] width 7 height 7
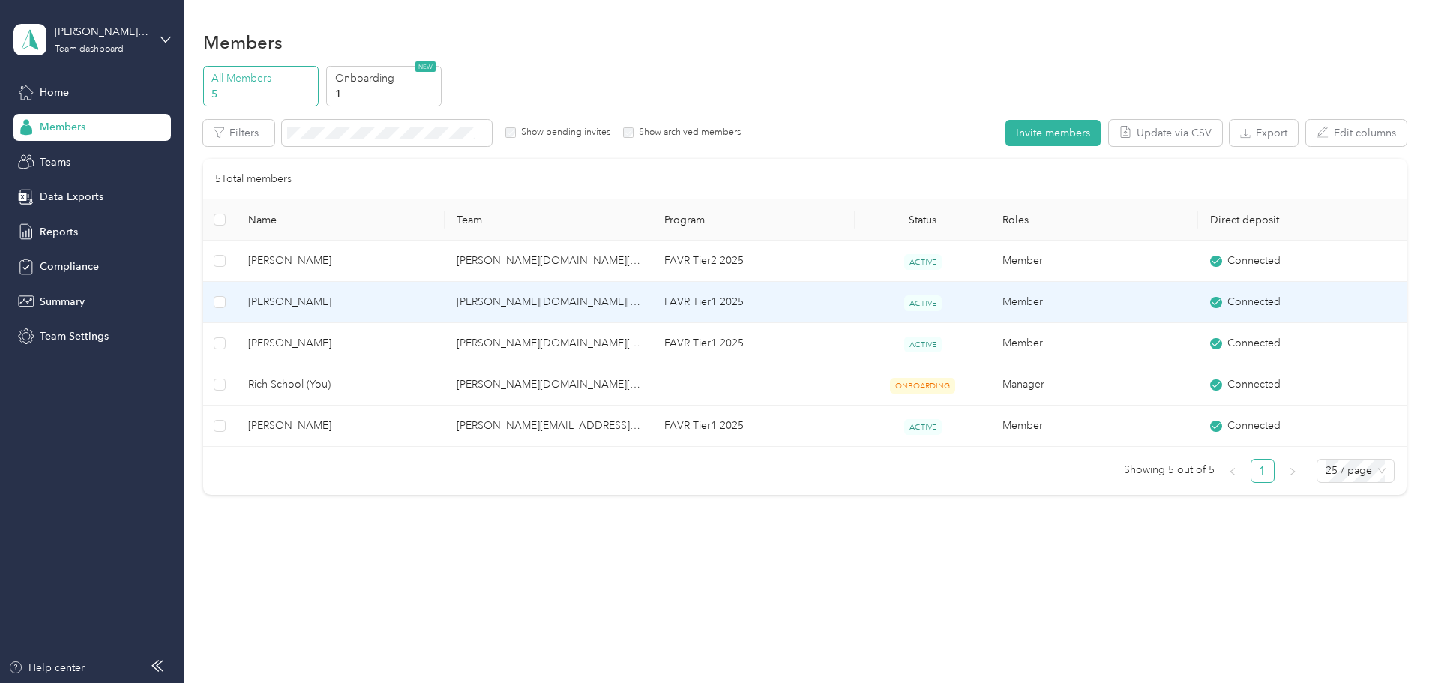
click at [394, 310] on span "[PERSON_NAME]" at bounding box center [340, 302] width 184 height 16
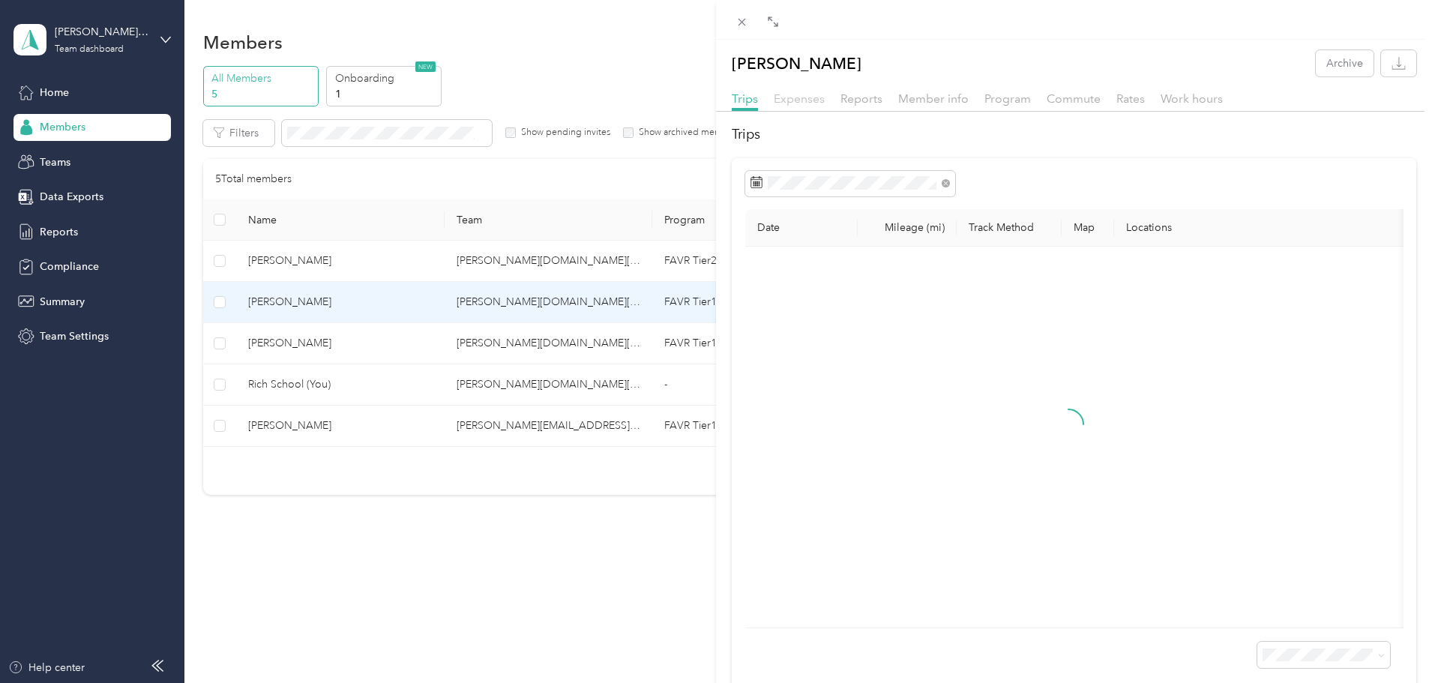
click at [803, 98] on span "Expenses" at bounding box center [799, 98] width 51 height 14
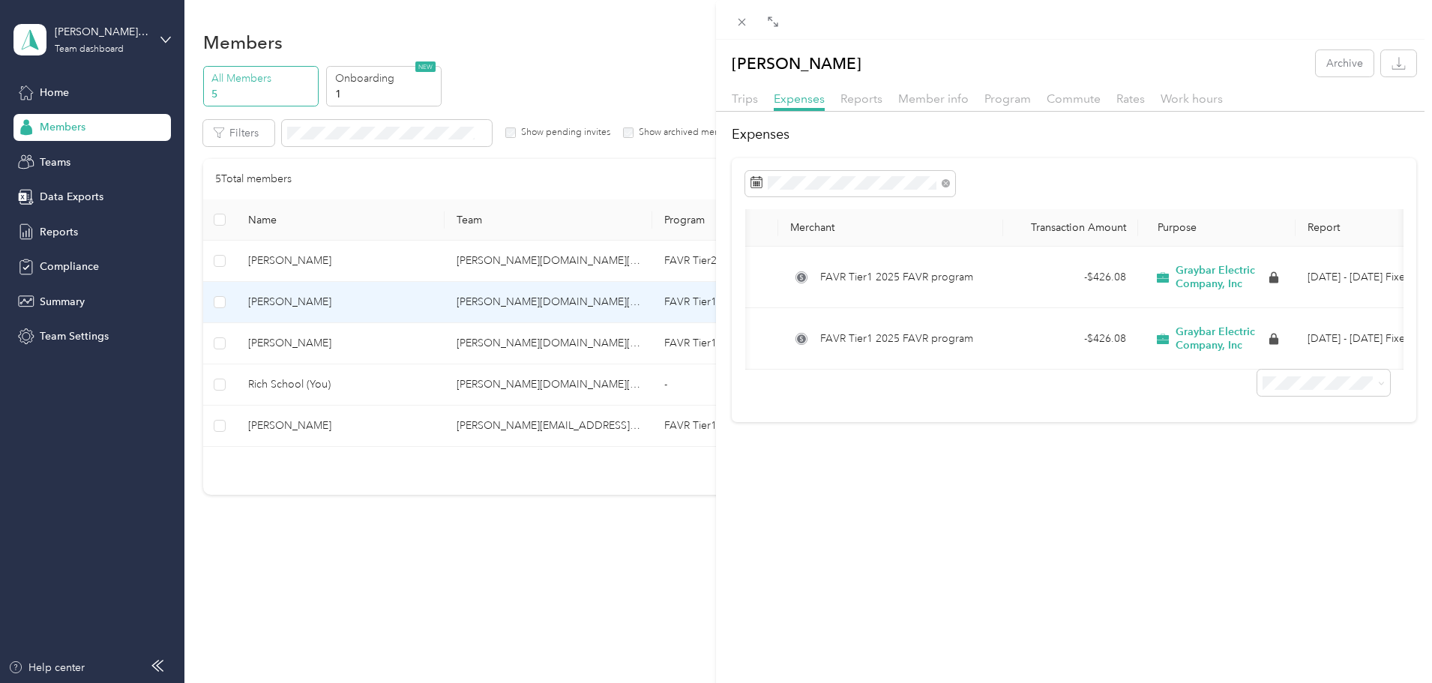
scroll to position [0, 38]
click at [846, 102] on span "Reports" at bounding box center [861, 98] width 42 height 14
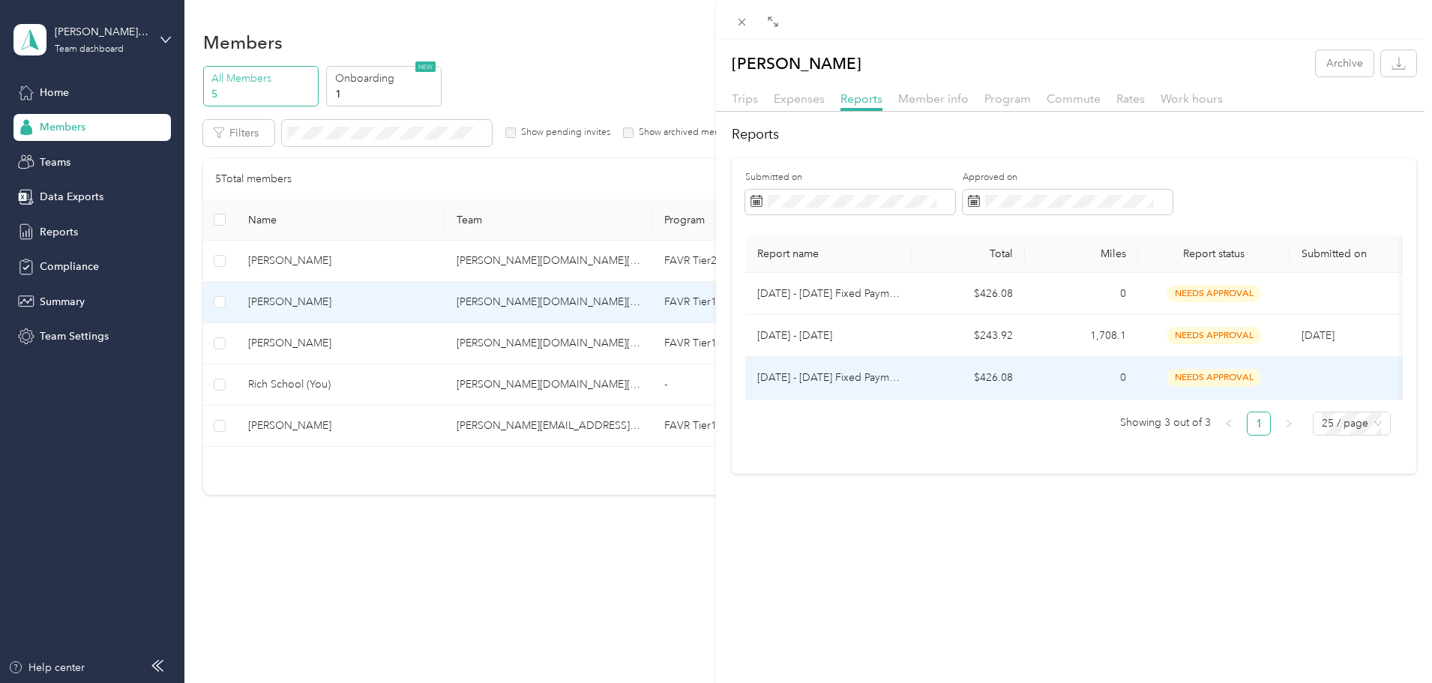
click at [883, 373] on p "[DATE] - [DATE] Fixed Payment" at bounding box center [828, 378] width 142 height 16
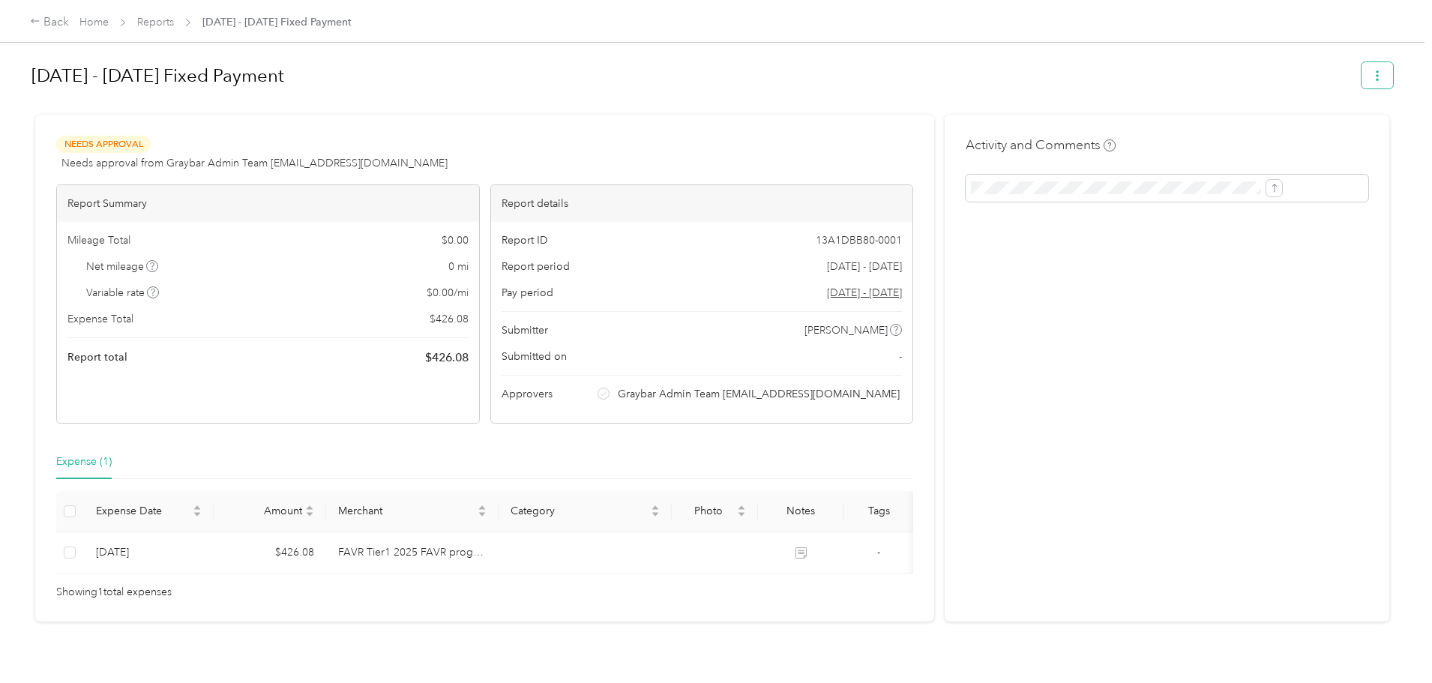
click at [1372, 73] on icon "button" at bounding box center [1377, 75] width 10 height 10
click at [1170, 64] on h1 "[DATE] - [DATE] Fixed Payment" at bounding box center [690, 76] width 1319 height 36
click at [174, 26] on link "Reports" at bounding box center [155, 22] width 37 height 13
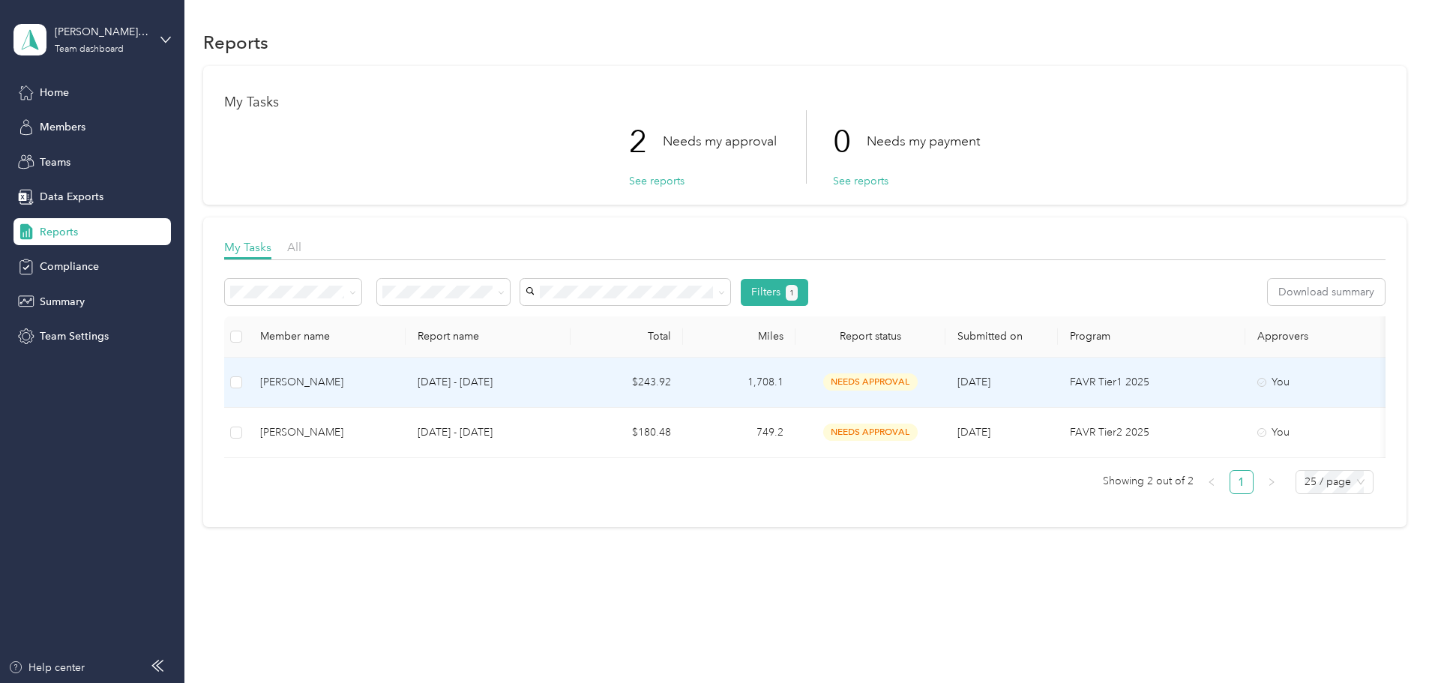
click at [394, 384] on div "[PERSON_NAME]" at bounding box center [326, 382] width 133 height 16
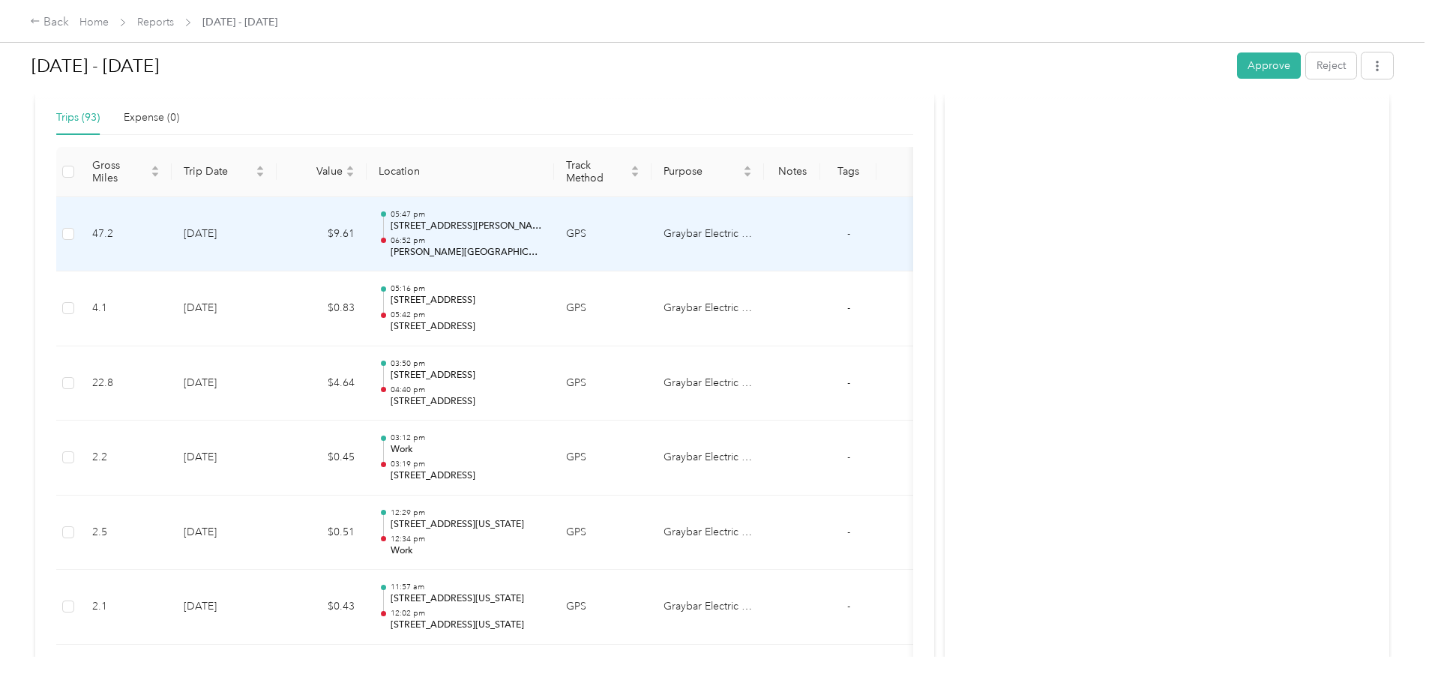
scroll to position [375, 0]
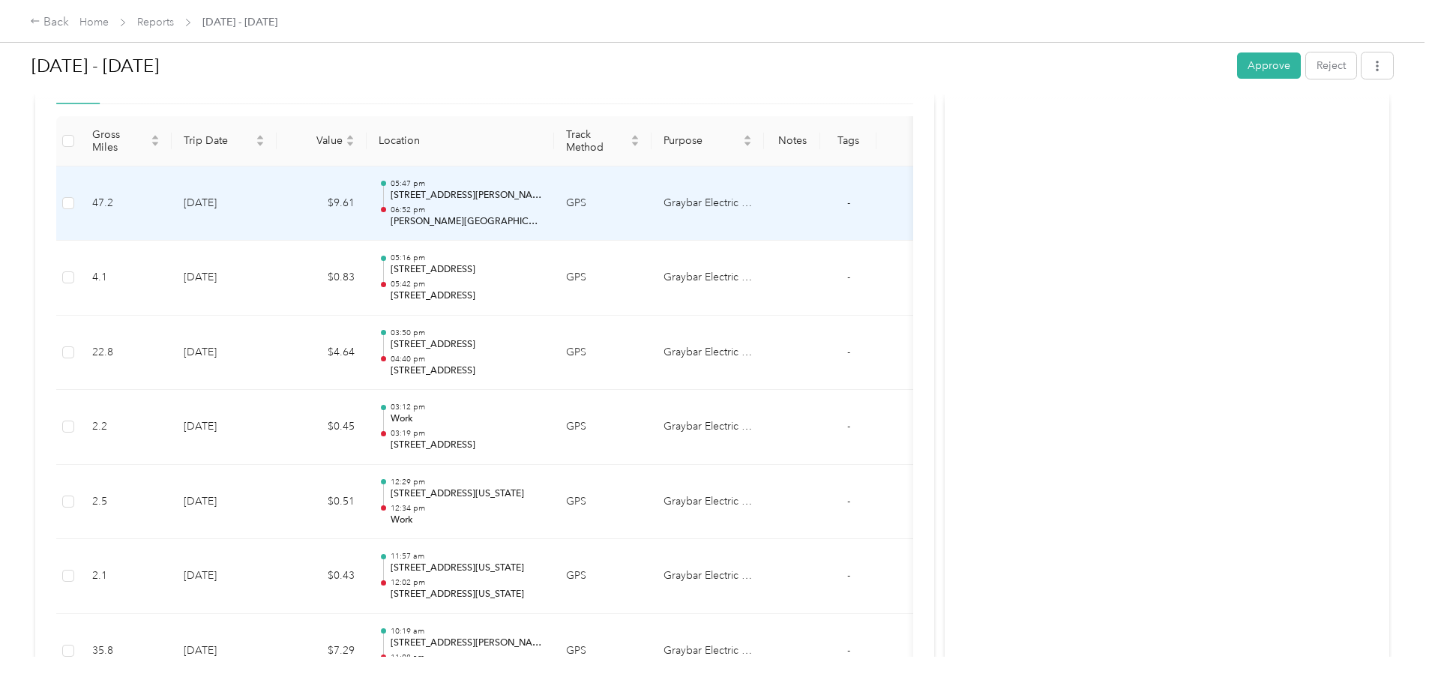
click at [367, 200] on td "$9.61" at bounding box center [322, 203] width 90 height 75
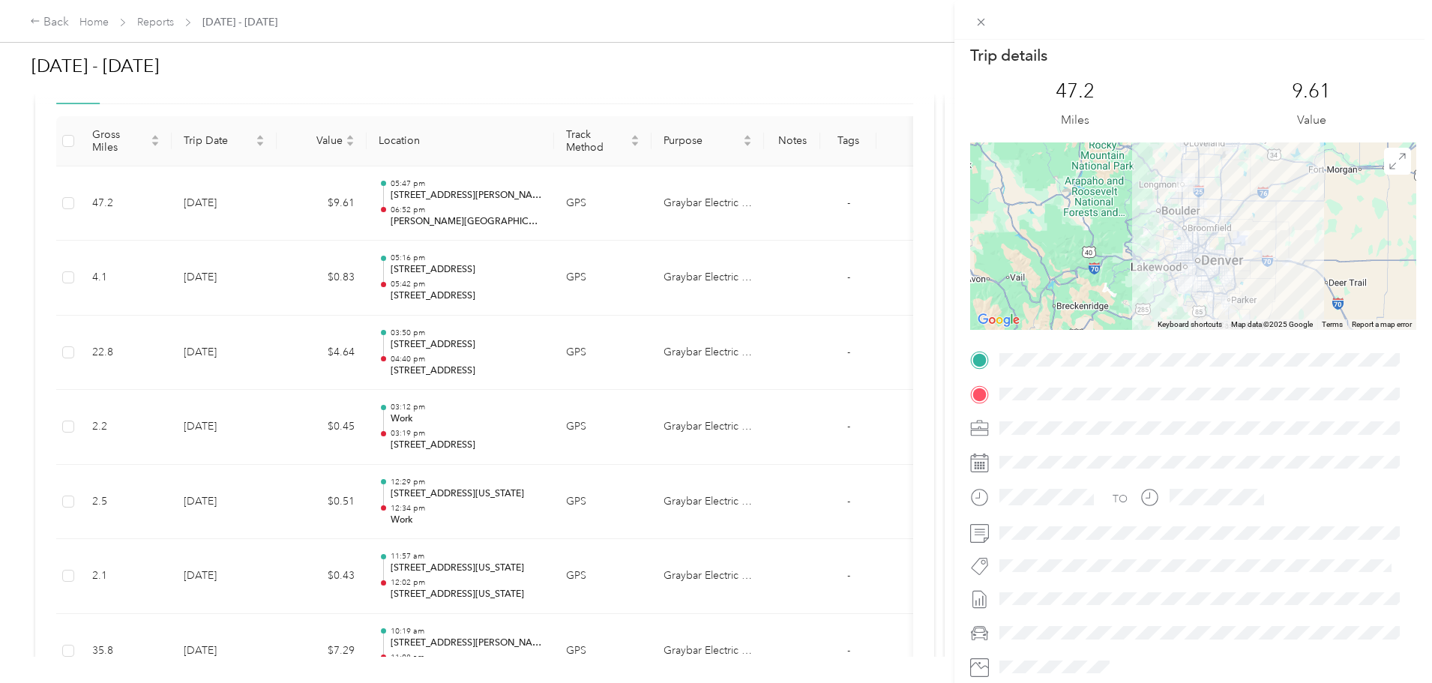
scroll to position [0, 0]
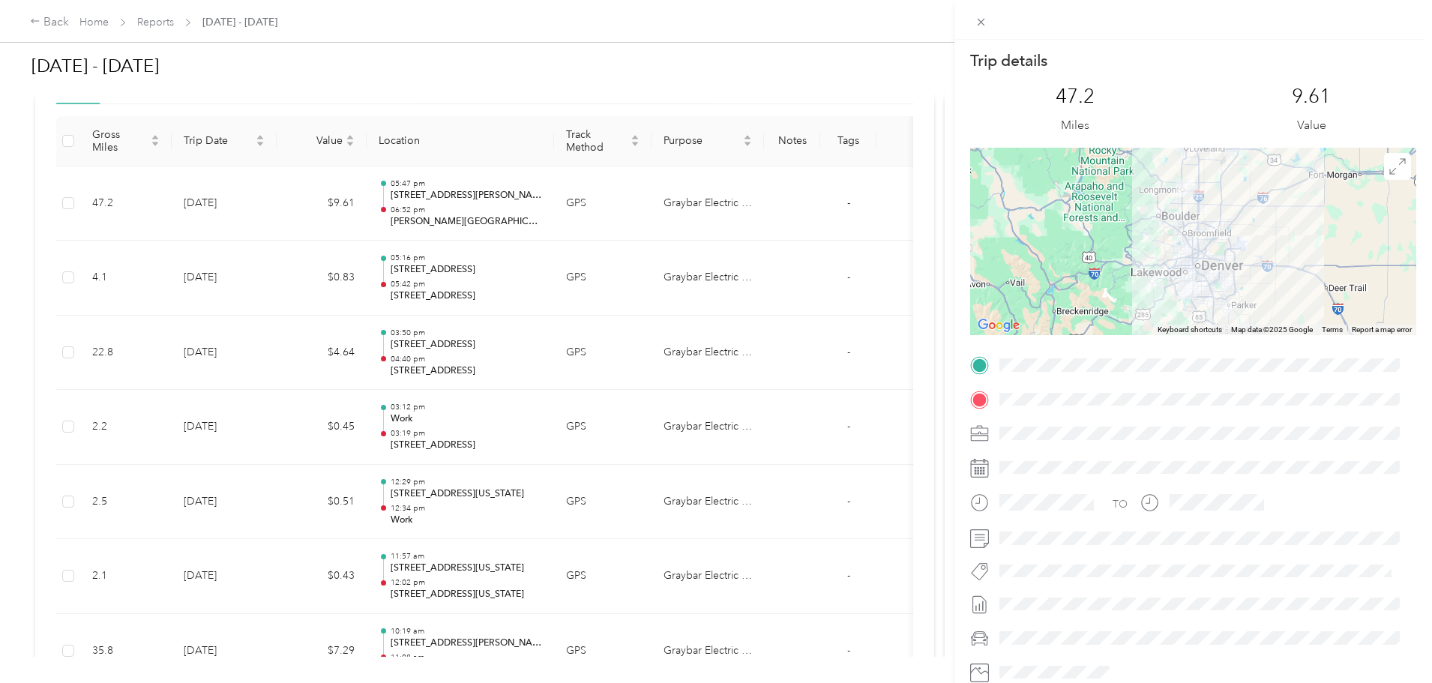
click at [377, 274] on div "Trip details This trip cannot be edited because it is either under review, appr…" at bounding box center [716, 341] width 1432 height 683
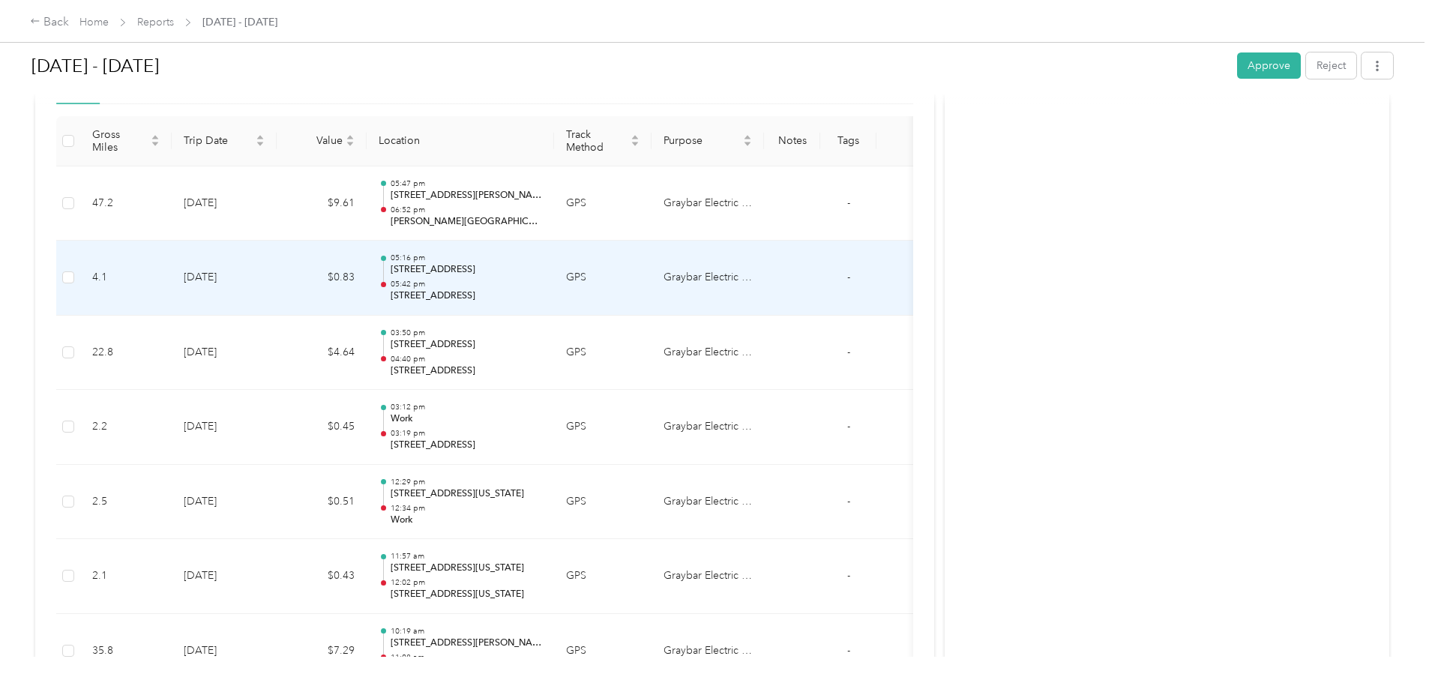
click at [277, 274] on td "[DATE]" at bounding box center [224, 278] width 105 height 75
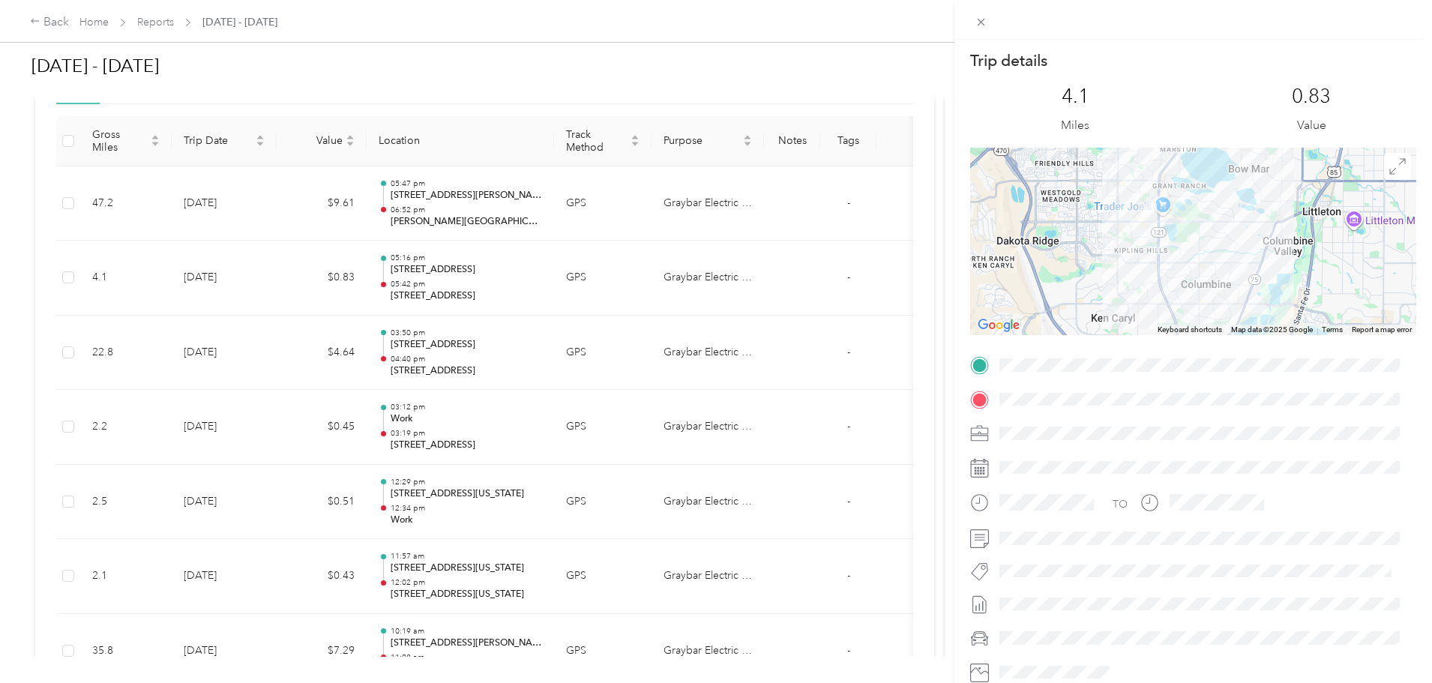
click at [359, 345] on div "Trip details This trip cannot be edited because it is either under review, appr…" at bounding box center [716, 341] width 1432 height 683
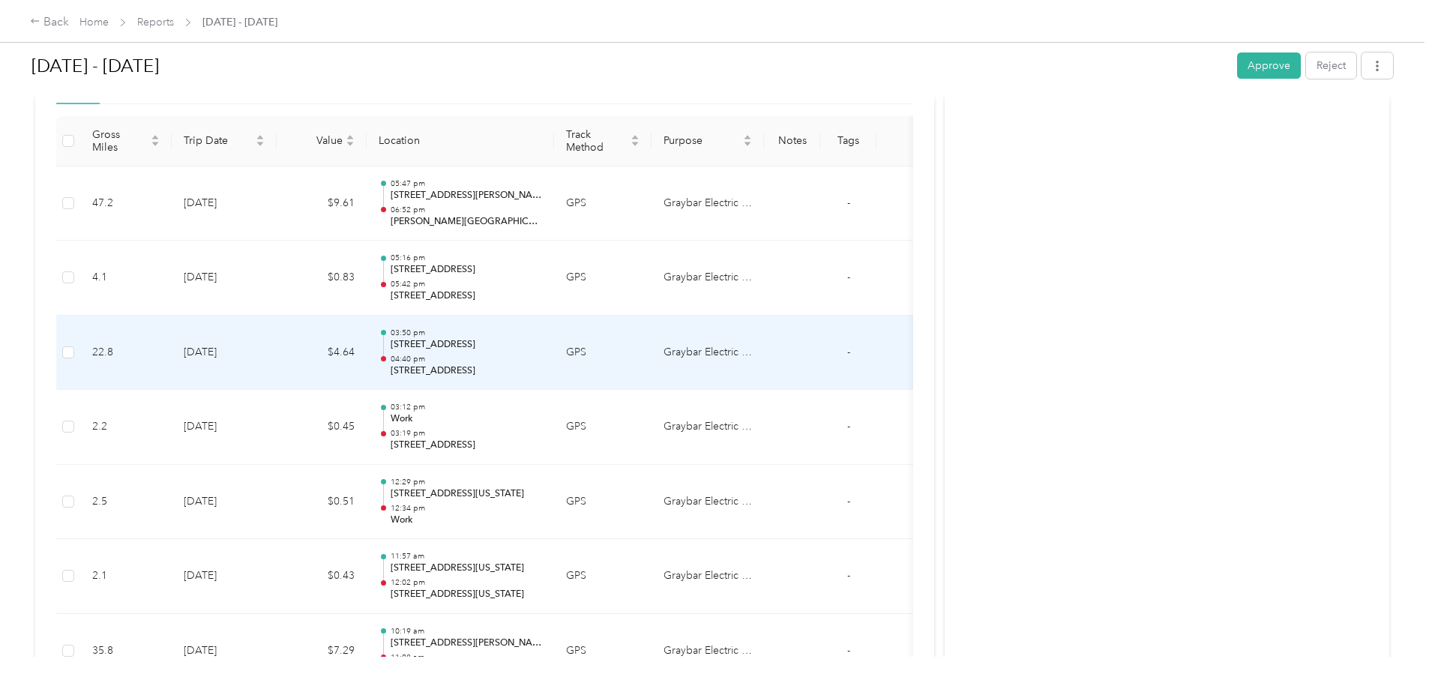
click at [277, 355] on td "[DATE]" at bounding box center [224, 353] width 105 height 75
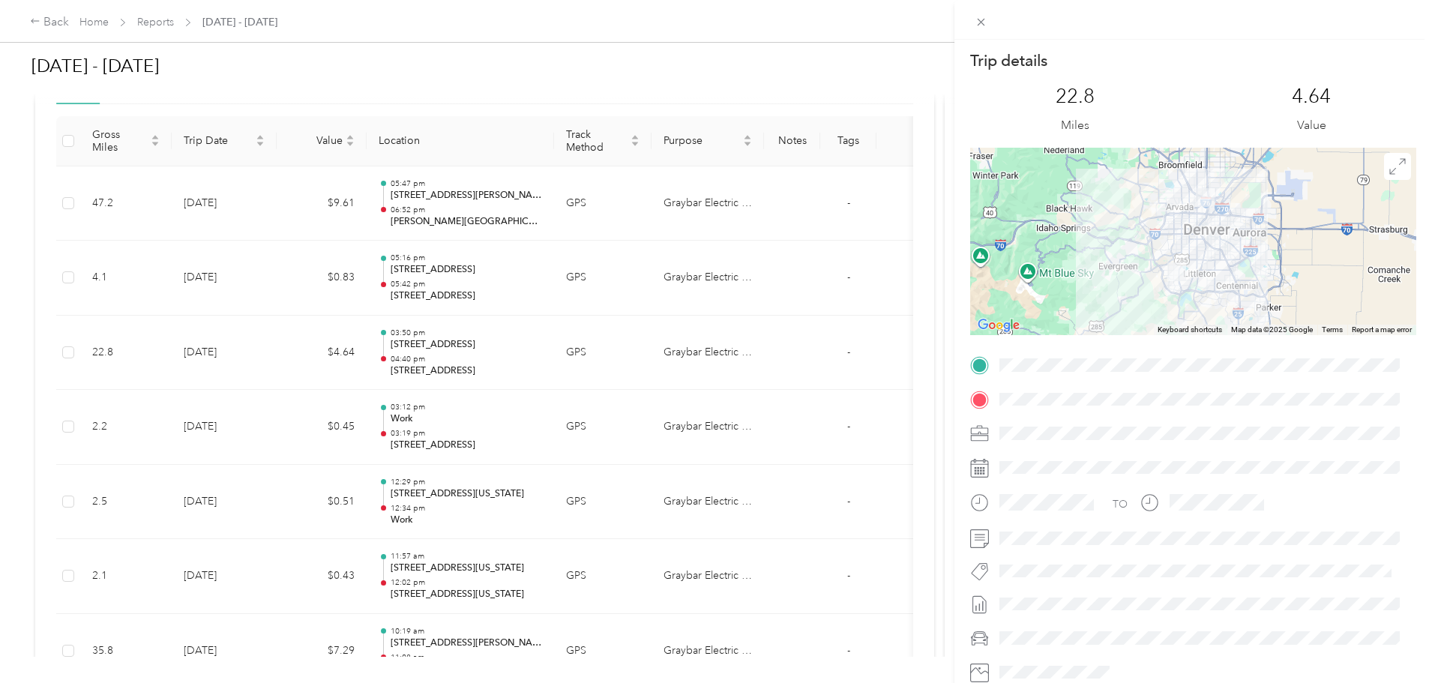
click at [85, 434] on div "Trip details This trip cannot be edited because it is either under review, appr…" at bounding box center [716, 341] width 1432 height 683
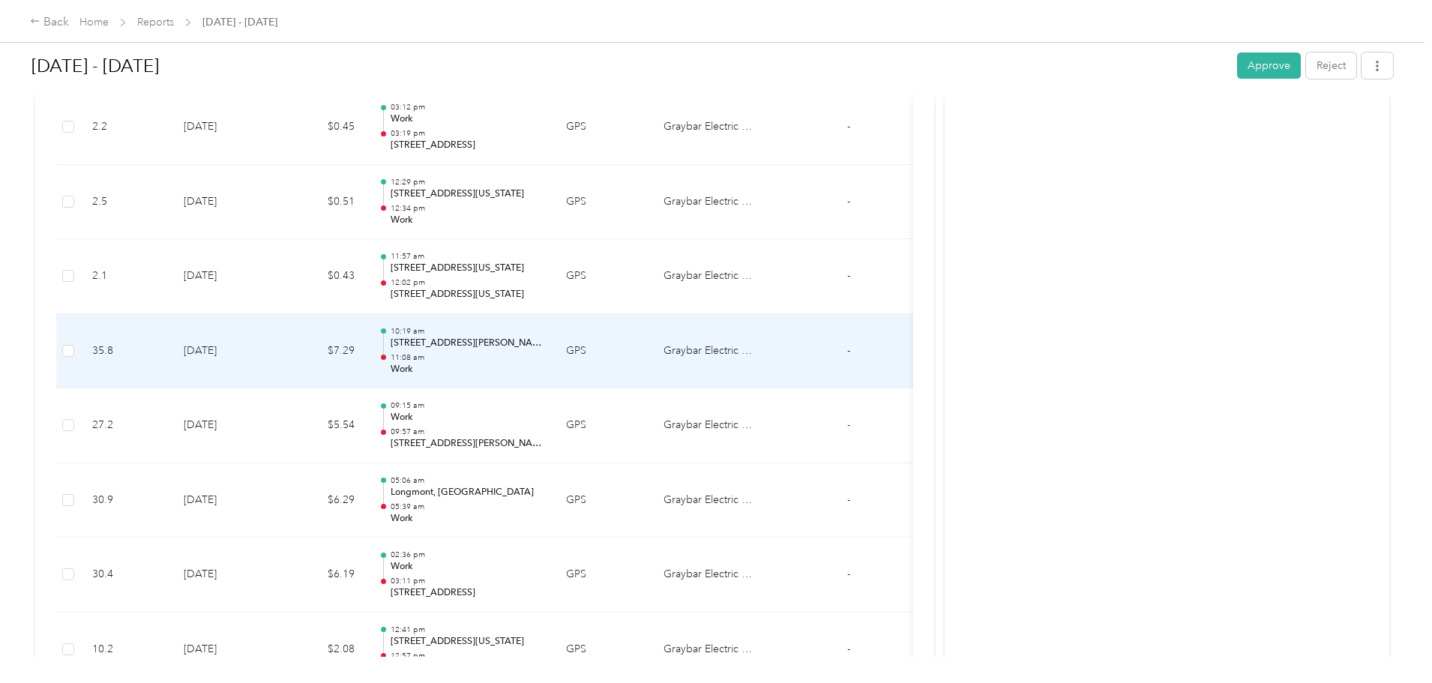
scroll to position [750, 0]
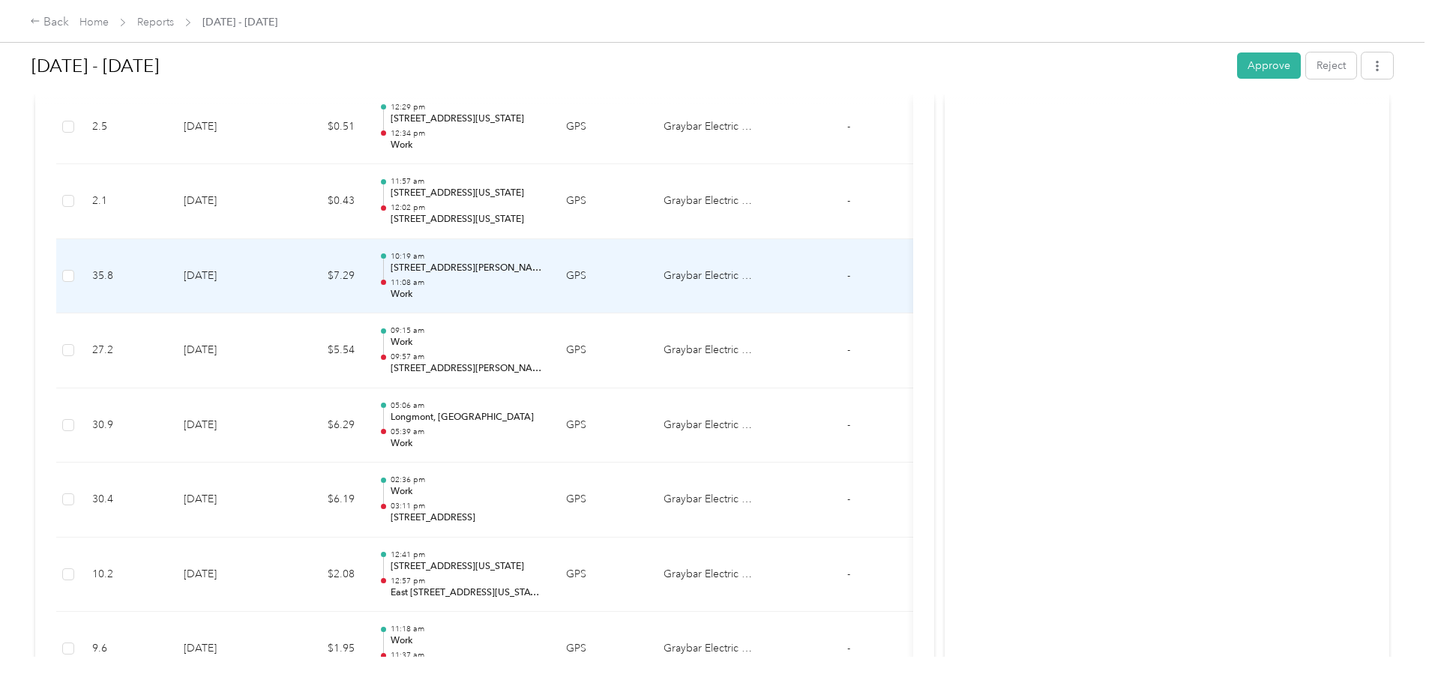
click at [277, 274] on td "[DATE]" at bounding box center [224, 276] width 105 height 75
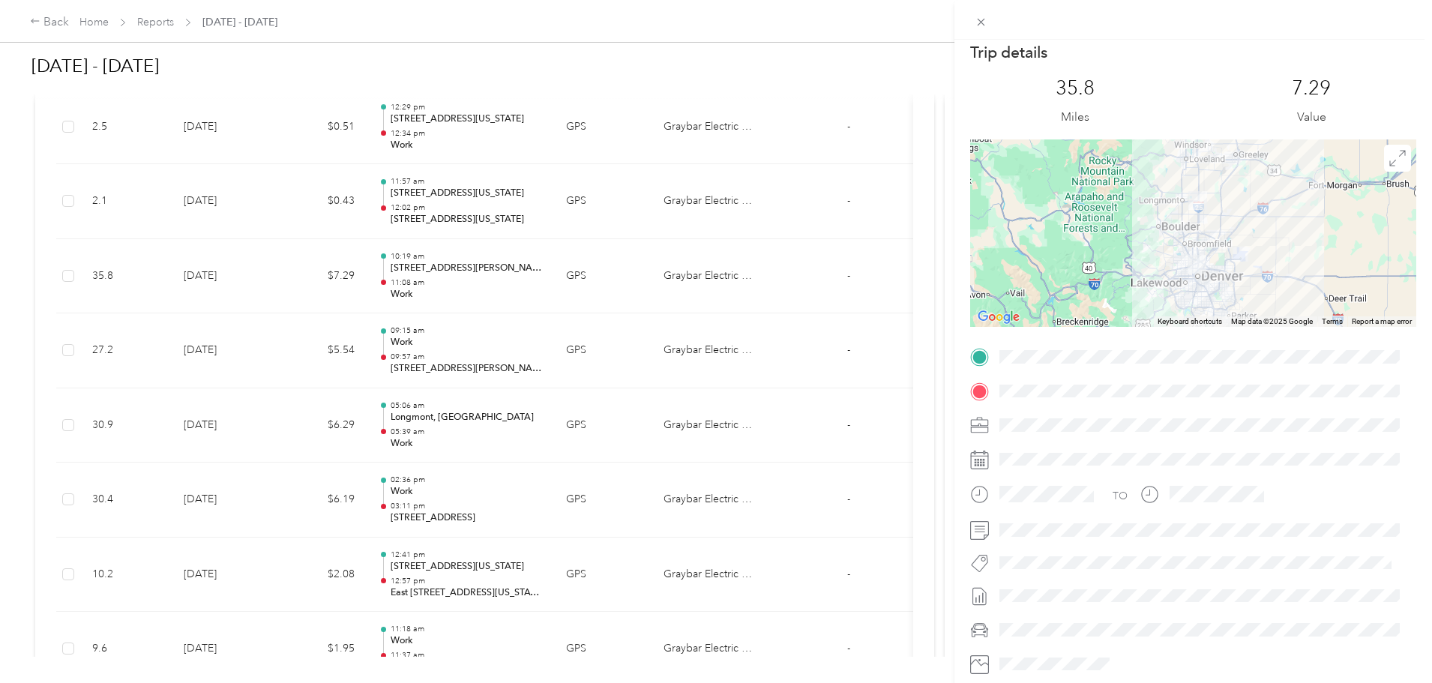
scroll to position [0, 0]
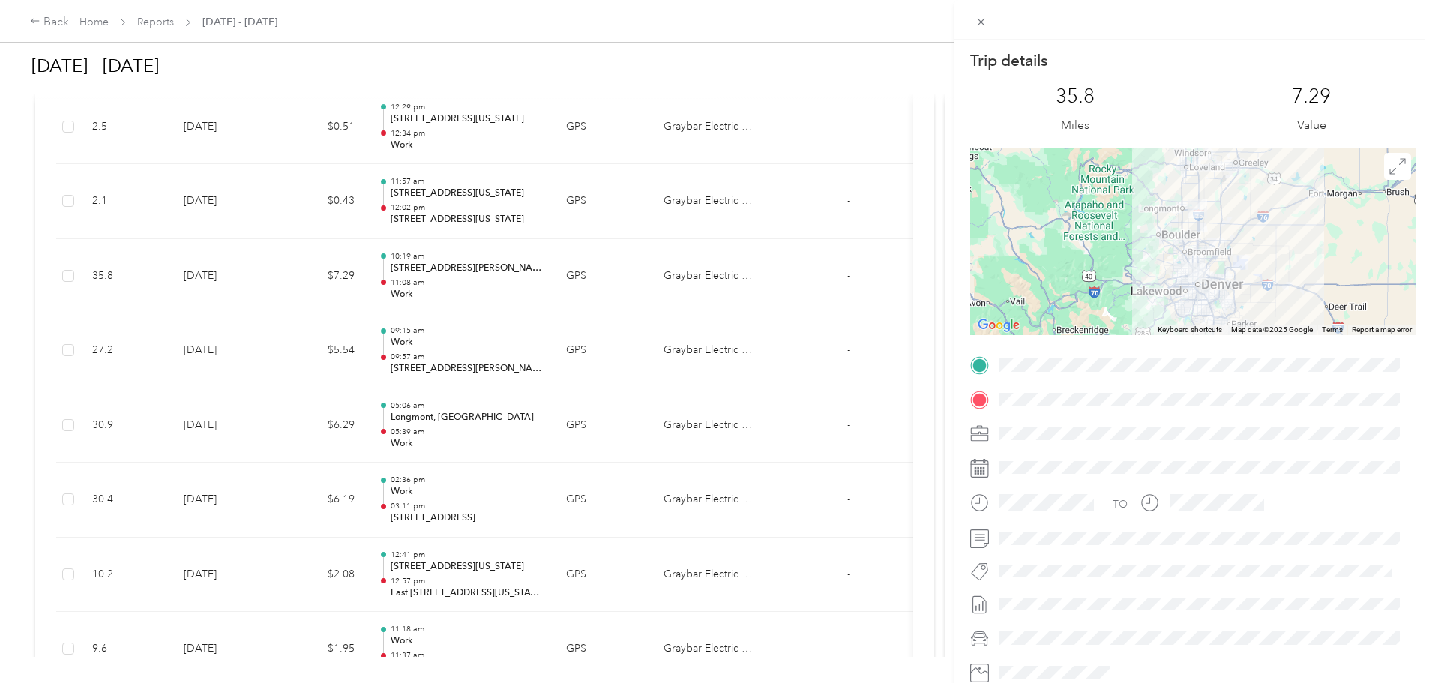
click at [98, 316] on div "Trip details This trip cannot be edited because it is either under review, appr…" at bounding box center [716, 341] width 1432 height 683
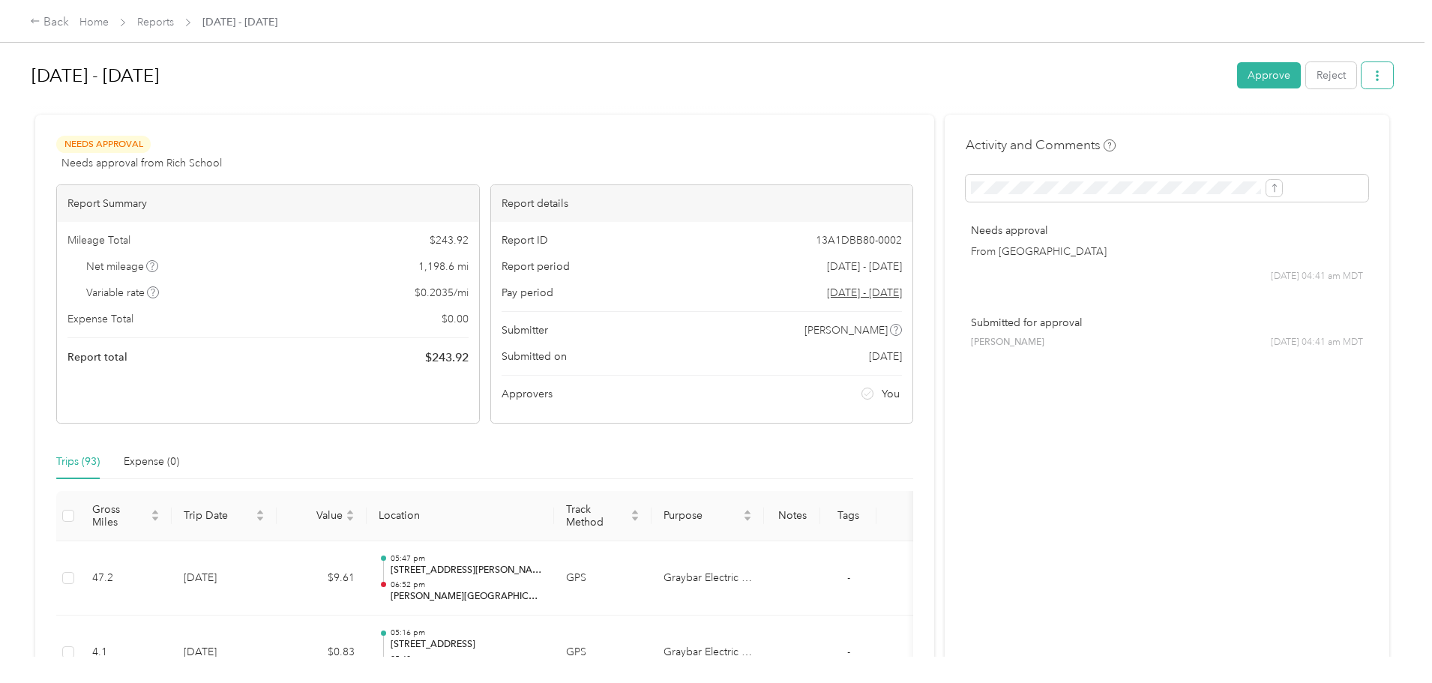
click at [1372, 69] on span "button" at bounding box center [1377, 75] width 10 height 13
click at [1229, 119] on li "Download" at bounding box center [1216, 131] width 110 height 26
click at [1223, 128] on span "Download" at bounding box center [1211, 131] width 49 height 16
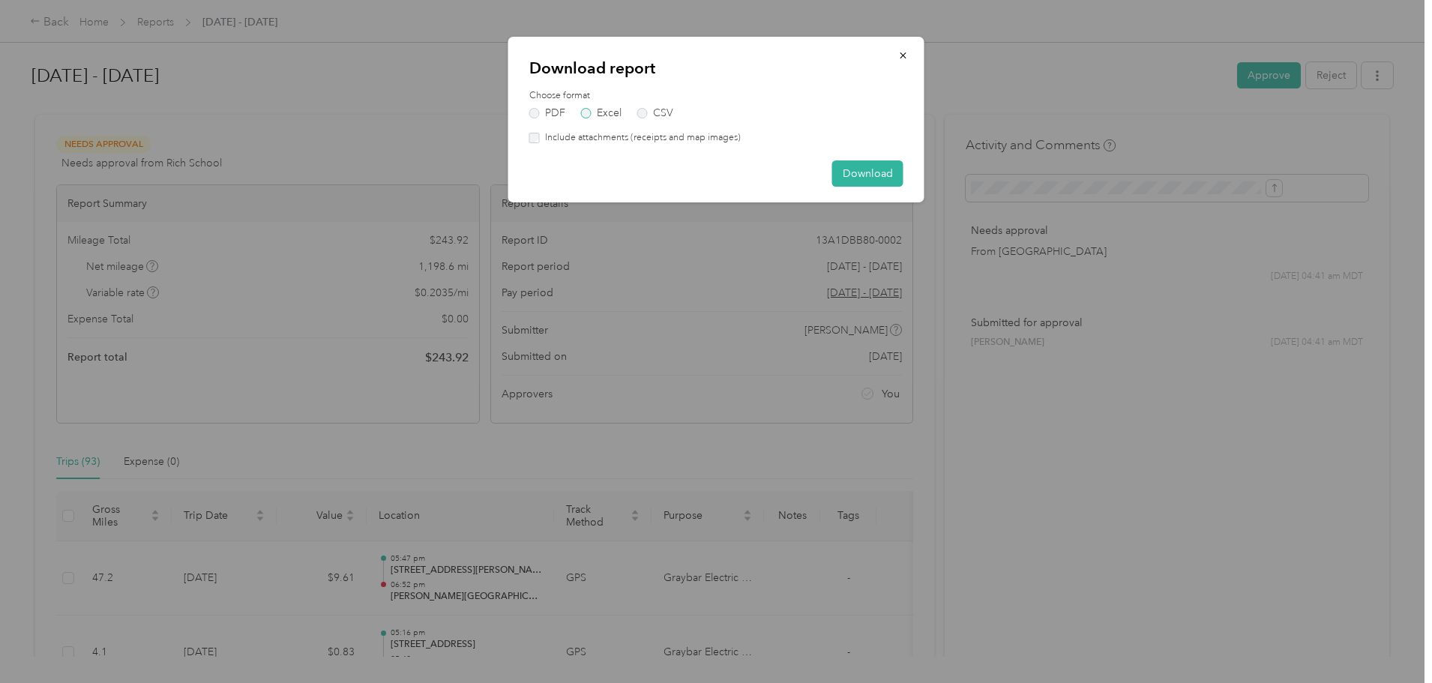
click at [609, 109] on label "Excel" at bounding box center [601, 113] width 40 height 10
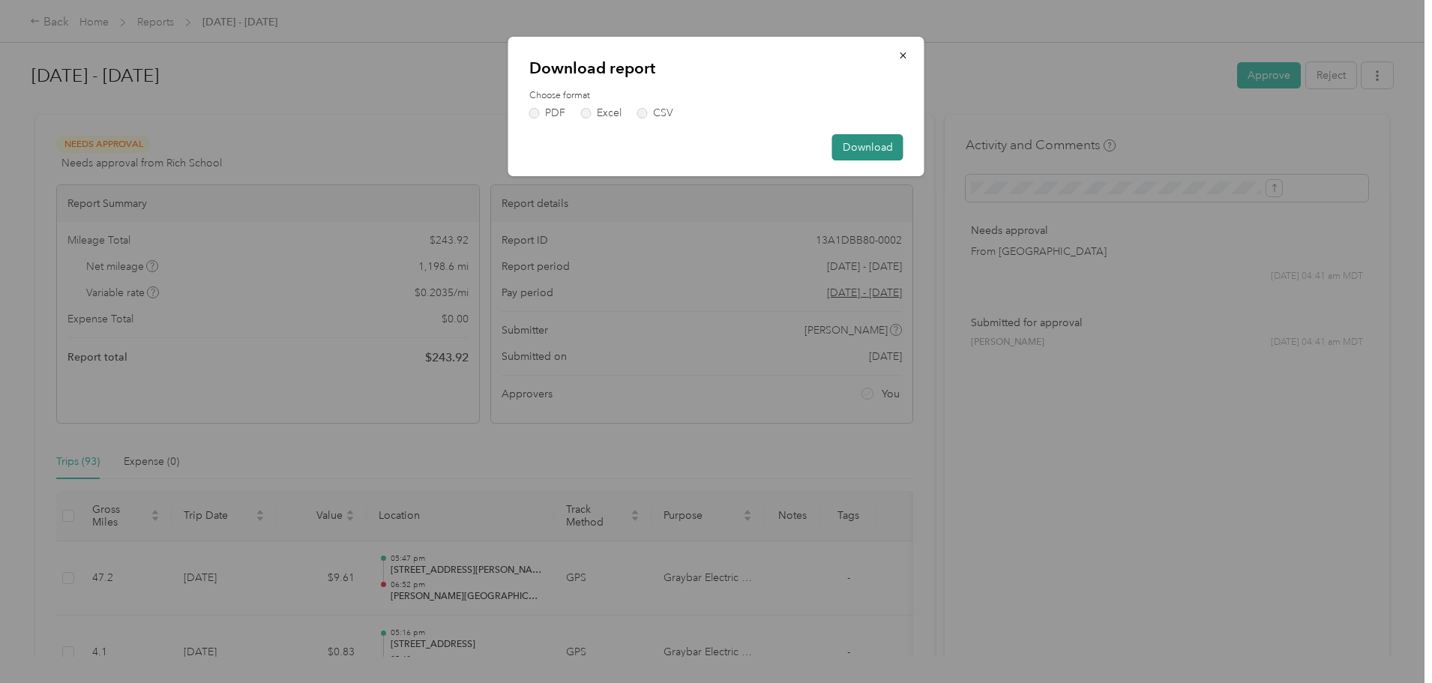
click at [873, 140] on button "Download" at bounding box center [867, 147] width 71 height 26
